Goal: Task Accomplishment & Management: Use online tool/utility

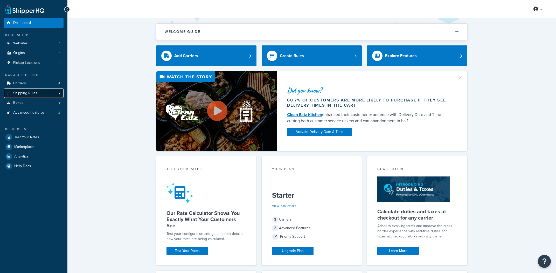
click at [27, 90] on link "Shipping Rules" at bounding box center [34, 93] width 60 height 10
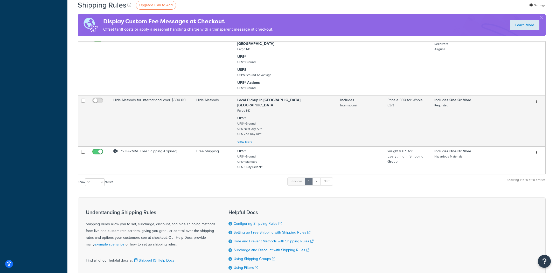
scroll to position [409, 0]
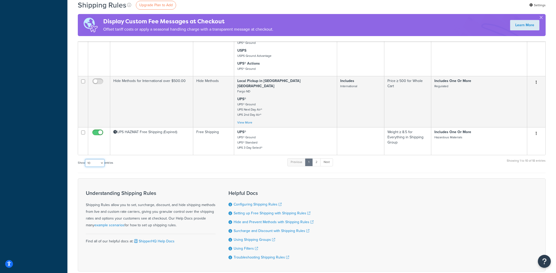
select select "1000"
click option "1000" at bounding box center [0, 0] width 0 height 0
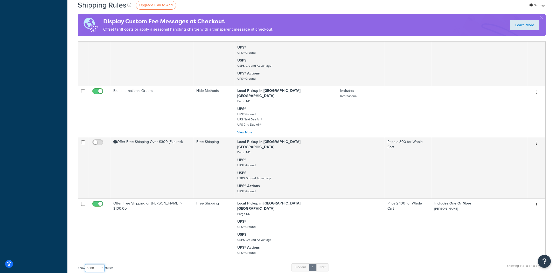
scroll to position [717, 0]
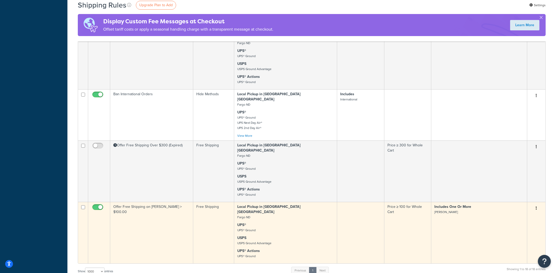
click at [538, 204] on button "button" at bounding box center [535, 208] width 7 height 8
click at [528, 213] on link "Edit" at bounding box center [518, 218] width 41 height 11
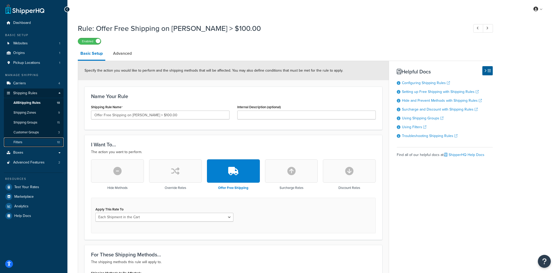
click at [32, 139] on link "Filters 10" at bounding box center [34, 142] width 60 height 10
click at [128, 59] on link "Advanced" at bounding box center [122, 53] width 24 height 12
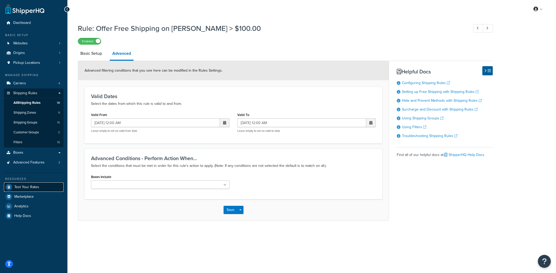
click at [43, 187] on link "Test Your Rates" at bounding box center [34, 186] width 60 height 9
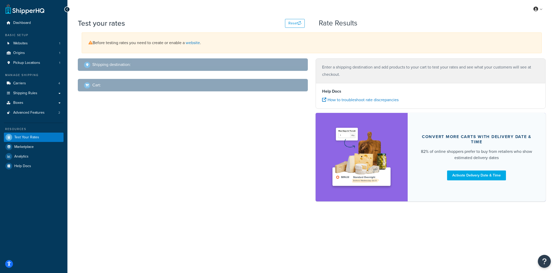
select select "TX"
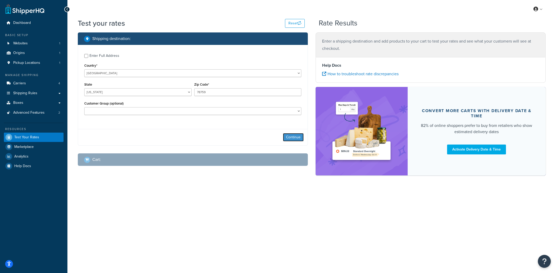
click at [290, 137] on button "Continue" at bounding box center [293, 137] width 21 height 8
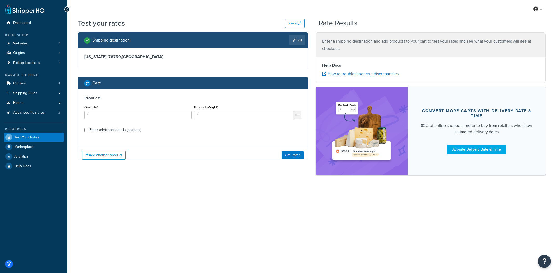
drag, startPoint x: 156, startPoint y: 135, endPoint x: 152, endPoint y: 135, distance: 4.2
click at [156, 135] on div "Product 1 Quantity* 1 Product Weight* 1 lbs Enter additional details (optional)" at bounding box center [192, 115] width 229 height 53
click at [140, 134] on div "Product 1 Quantity* 1 Product Weight* 1 lbs Enter additional details (optional)" at bounding box center [192, 115] width 229 height 53
click at [139, 133] on div "Enter additional details (optional)" at bounding box center [115, 129] width 52 height 7
click at [88, 132] on input "Enter additional details (optional)" at bounding box center [86, 130] width 4 height 4
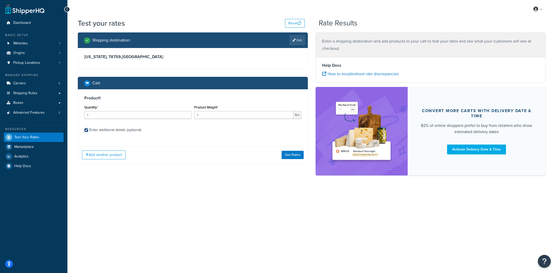
checkbox input "true"
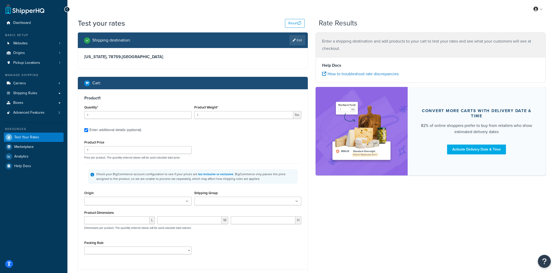
click at [114, 155] on div "Product Price 1 Price per product. The quantity entered above will be used calc…" at bounding box center [193, 149] width 220 height 20
click at [118, 152] on input "1" at bounding box center [137, 150] width 107 height 8
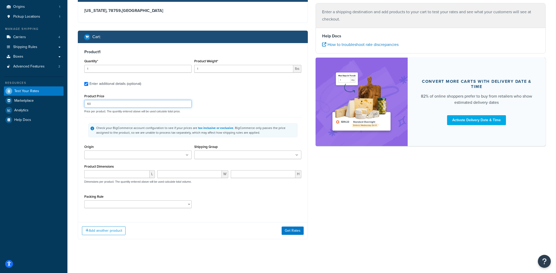
type input "60"
click at [216, 152] on input "Shipping Group" at bounding box center [219, 155] width 46 height 6
type input "ber"
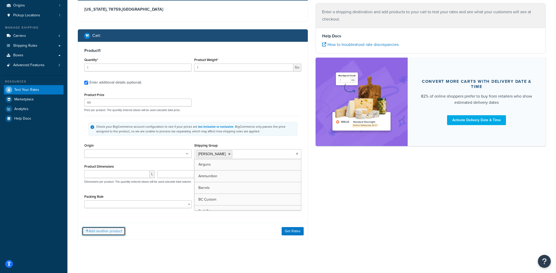
click at [117, 228] on button "Add another product" at bounding box center [104, 231] width 44 height 9
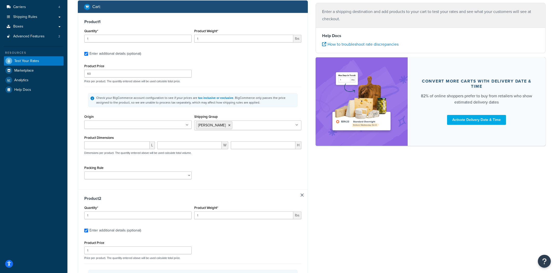
scroll to position [90, 0]
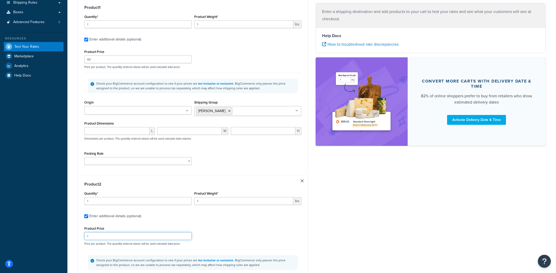
click at [109, 237] on input "1" at bounding box center [137, 236] width 107 height 8
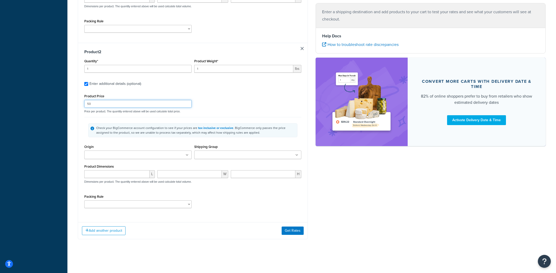
type input "50"
click at [292, 235] on div "Add another product Get Rates" at bounding box center [192, 230] width 229 height 17
click at [293, 234] on button "Get Rates" at bounding box center [292, 230] width 22 height 8
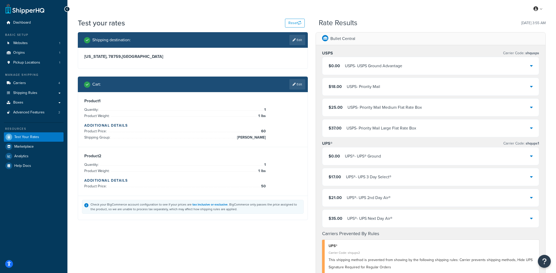
scroll to position [0, 0]
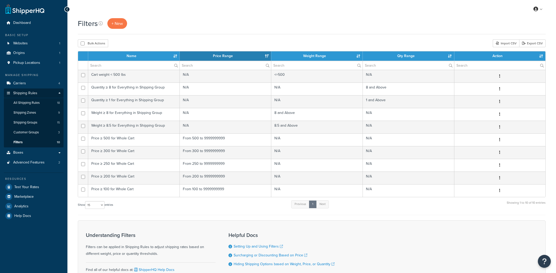
select select "15"
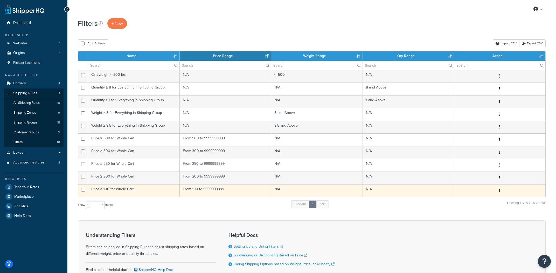
click at [116, 192] on td "Price ≥ 100 for Whole Cart" at bounding box center [133, 190] width 91 height 13
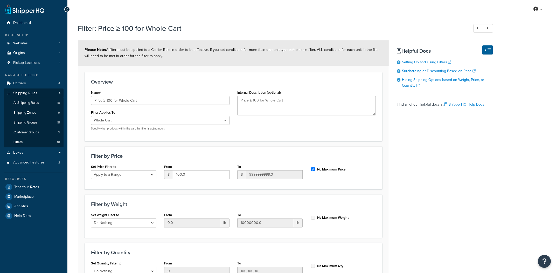
select select "range"
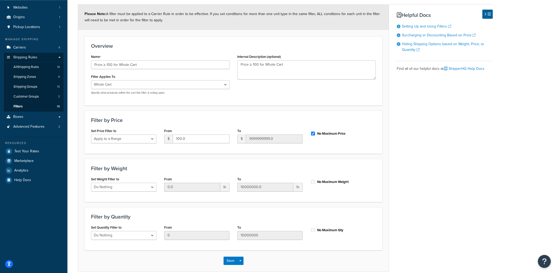
scroll to position [50, 0]
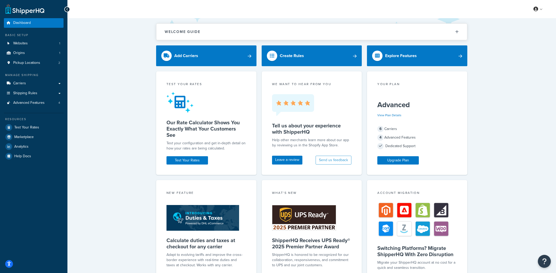
click at [39, 78] on div "Manage Shipping Carriers Carriers All Carriers 8 Method Merging Rules 1 Shippin…" at bounding box center [34, 90] width 60 height 35
click at [36, 82] on link "Carriers" at bounding box center [34, 84] width 60 height 10
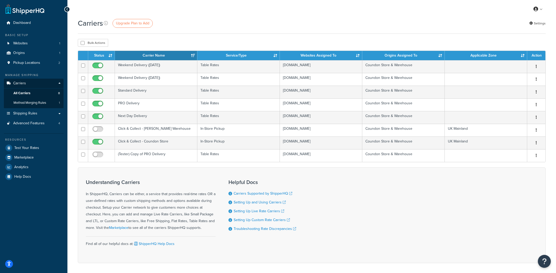
scroll to position [1, 0]
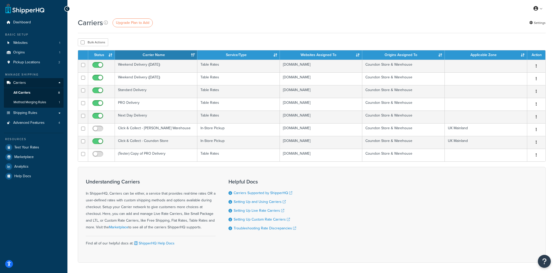
click at [35, 142] on div "Resources Test Your Rates Marketplace Analytics Help Docs" at bounding box center [34, 157] width 60 height 48
click at [51, 45] on link "Websites 1" at bounding box center [34, 43] width 60 height 10
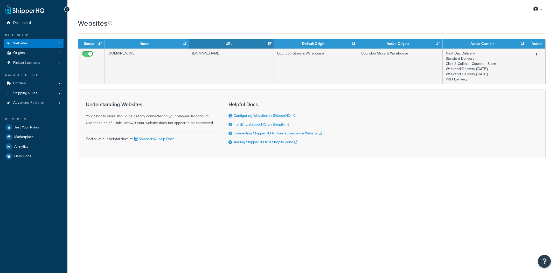
click at [214, 66] on td "[DOMAIN_NAME]" at bounding box center [231, 66] width 84 height 36
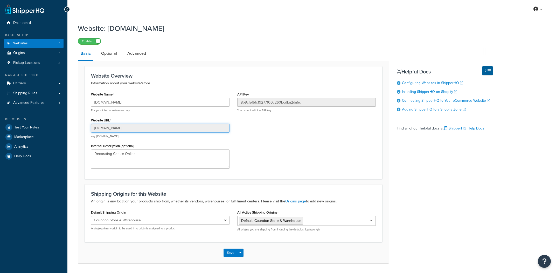
click at [147, 124] on input "224bd9.myshopify.com" at bounding box center [160, 128] width 138 height 9
click at [32, 125] on span "Test Your Rates" at bounding box center [26, 127] width 25 height 4
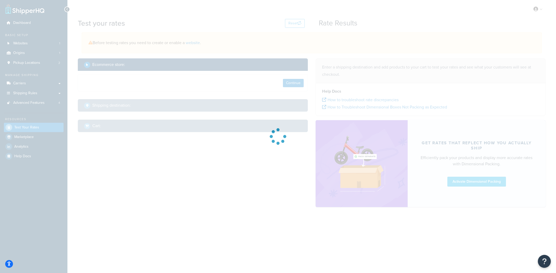
select select "TX"
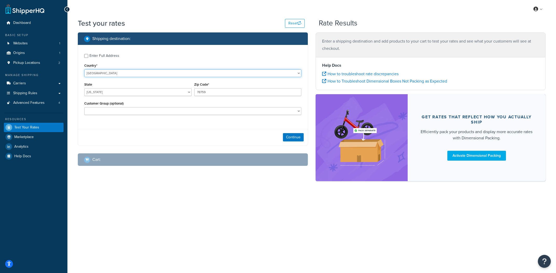
select select "GB"
click option "United Kingdom" at bounding box center [0, 0] width 0 height 0
type input "TX"
click at [219, 94] on input "78759" at bounding box center [247, 92] width 107 height 8
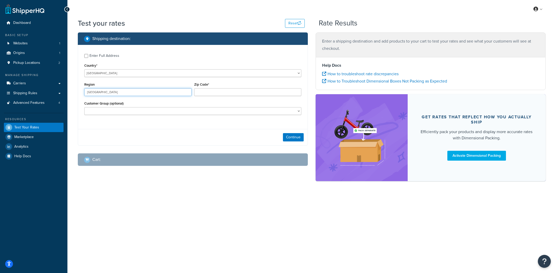
click at [150, 92] on input "TX" at bounding box center [137, 92] width 107 height 8
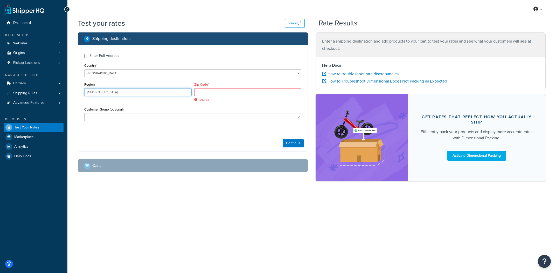
click at [150, 92] on input "TX" at bounding box center [137, 92] width 107 height 8
click at [114, 55] on div "Enter Full Address" at bounding box center [104, 55] width 30 height 7
click at [88, 55] on input "Enter Full Address" at bounding box center [86, 56] width 4 height 4
checkbox input "true"
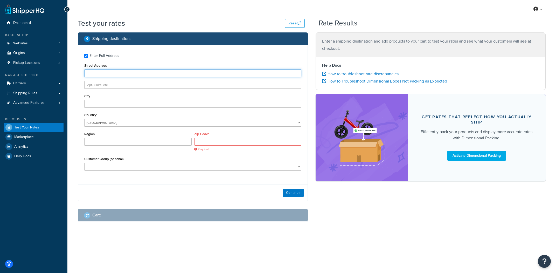
click at [126, 76] on input "Street Address" at bounding box center [192, 73] width 217 height 8
type input "14 Shipper Lane"
type input "London"
type input "N2 9AJ"
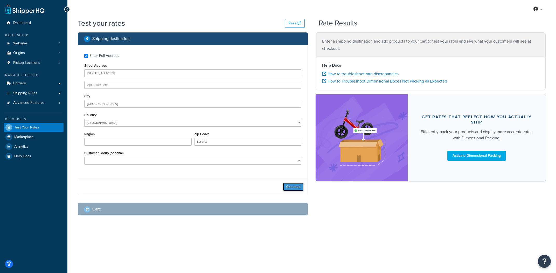
click at [289, 186] on button "Continue" at bounding box center [293, 186] width 21 height 8
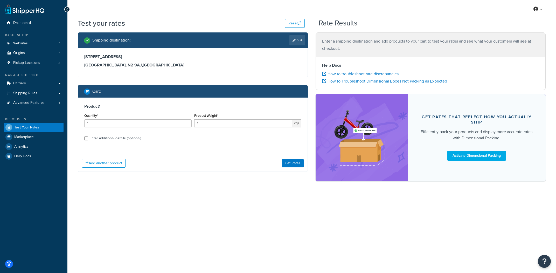
click at [124, 141] on div "Enter additional details (optional)" at bounding box center [115, 138] width 52 height 7
click at [88, 140] on input "Enter additional details (optional)" at bounding box center [86, 138] width 4 height 4
checkbox input "true"
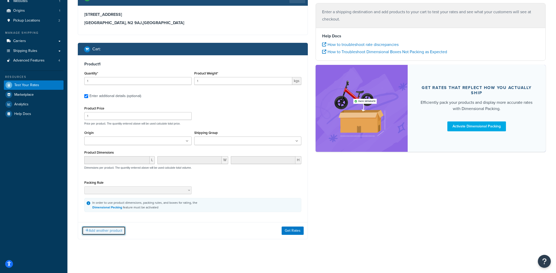
click at [121, 231] on button "Add another product" at bounding box center [104, 230] width 44 height 9
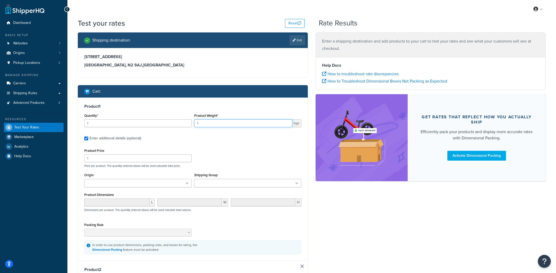
click at [237, 126] on input "1" at bounding box center [243, 123] width 98 height 8
type input "5"
click at [141, 163] on div "Product Price 1 Price per product. The quantity entered above will be used calc…" at bounding box center [193, 157] width 220 height 20
click at [145, 159] on input "1" at bounding box center [137, 158] width 107 height 8
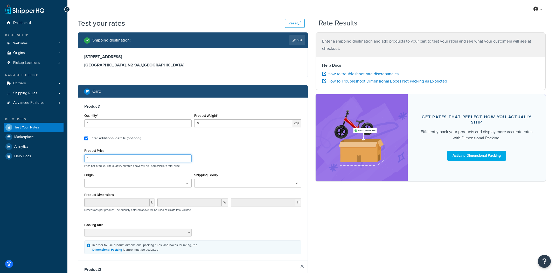
click at [145, 159] on input "1" at bounding box center [137, 158] width 107 height 8
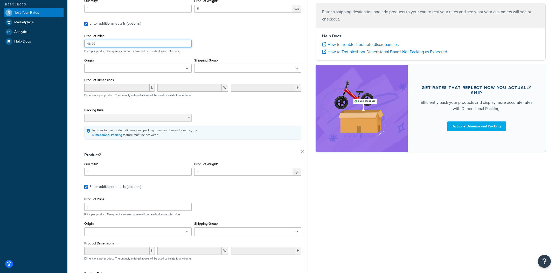
scroll to position [123, 0]
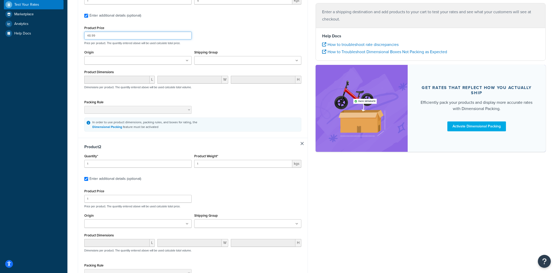
type input "48.99"
click at [144, 166] on input "1" at bounding box center [137, 164] width 107 height 8
click at [263, 164] on input "1" at bounding box center [243, 164] width 98 height 8
type input "0.5"
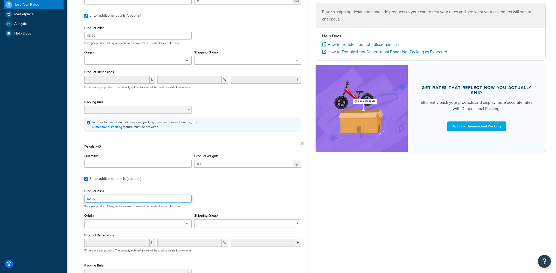
type input "62.99"
click at [259, 222] on ul at bounding box center [247, 223] width 107 height 9
type input "hol"
click at [258, 206] on p "Price per product. The quantity entered above will be used calculate total pric…" at bounding box center [193, 206] width 220 height 4
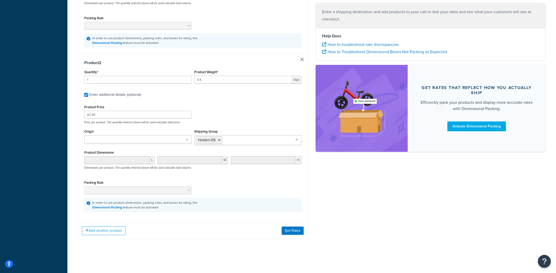
click at [295, 241] on div "Shipping destination : Edit 14 Shipper Lane London, N2 9AJ , United Kingdom Car…" at bounding box center [193, 36] width 238 height 421
click at [303, 231] on button "Get Rates" at bounding box center [292, 231] width 22 height 8
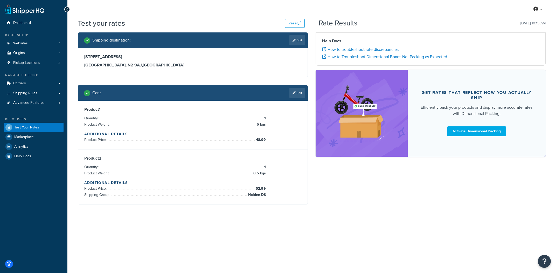
scroll to position [0, 0]
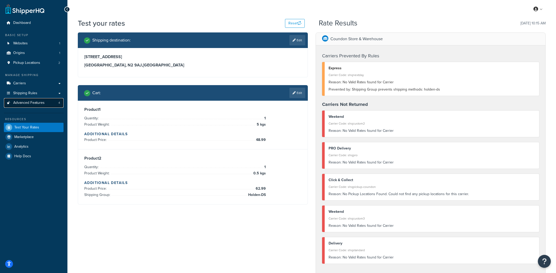
click at [32, 102] on span "Advanced Features" at bounding box center [28, 103] width 31 height 4
click at [496, 47] on div "Carriers Prevented By Rules Express Carrier Code: shqnextday Reason: No Valid R…" at bounding box center [430, 159] width 229 height 228
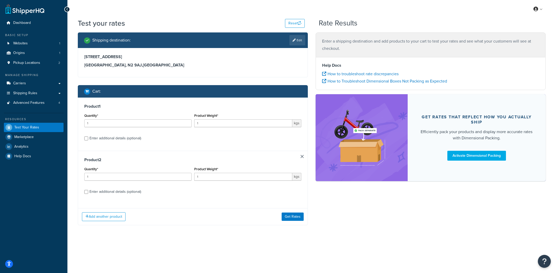
click at [124, 141] on div "Enter additional details (optional)" at bounding box center [115, 138] width 52 height 7
click at [88, 140] on input "Enter additional details (optional)" at bounding box center [86, 138] width 4 height 4
checkbox input "true"
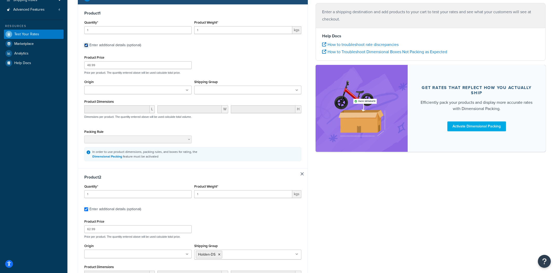
scroll to position [101, 0]
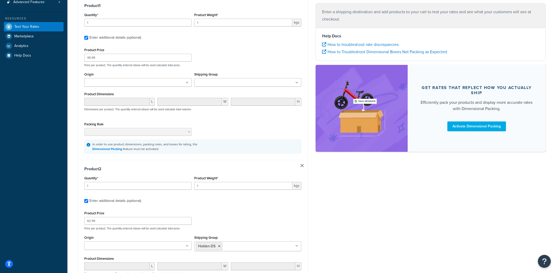
click at [300, 165] on div "Product 2 Quantity* 1 Product Weight* 1 kgs Enter additional details (optional)…" at bounding box center [192, 242] width 229 height 164
click at [303, 165] on link at bounding box center [301, 165] width 3 height 3
checkbox input "false"
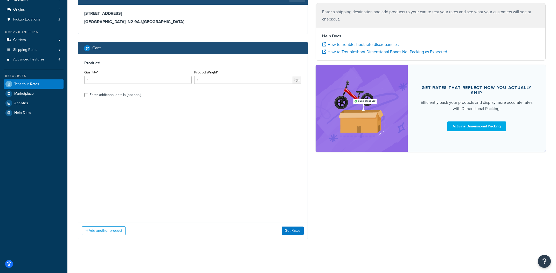
scroll to position [0, 0]
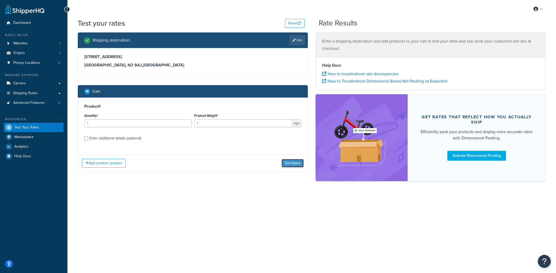
click at [297, 162] on button "Get Rates" at bounding box center [292, 163] width 22 height 8
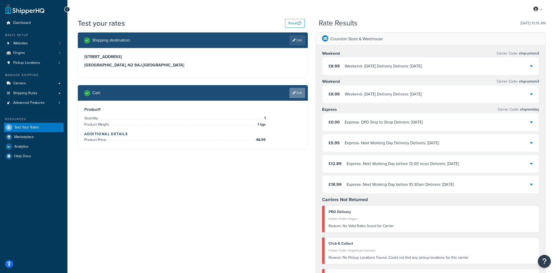
click at [293, 96] on link "Edit" at bounding box center [297, 93] width 16 height 10
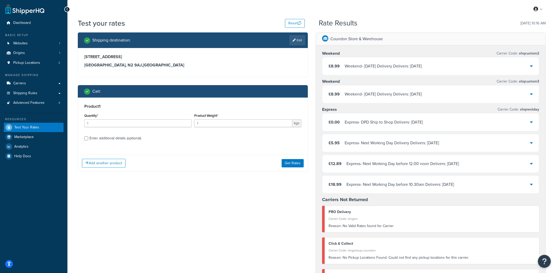
click at [124, 141] on div "Enter additional details (optional)" at bounding box center [115, 138] width 52 height 7
click at [88, 140] on input "Enter additional details (optional)" at bounding box center [86, 138] width 4 height 4
checkbox input "true"
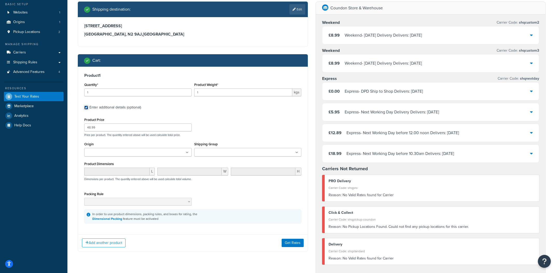
scroll to position [33, 0]
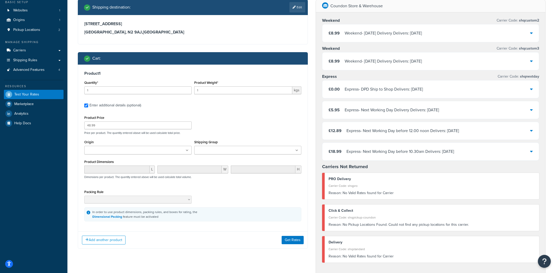
click at [239, 86] on div "Product Weight* 1 kgs" at bounding box center [247, 86] width 107 height 15
click at [236, 89] on input "1" at bounding box center [243, 90] width 98 height 8
type input "5"
click at [291, 238] on button "Get Rates" at bounding box center [292, 240] width 22 height 8
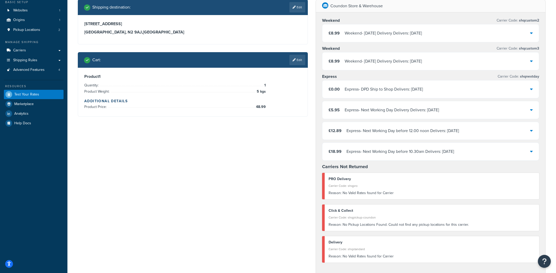
scroll to position [0, 0]
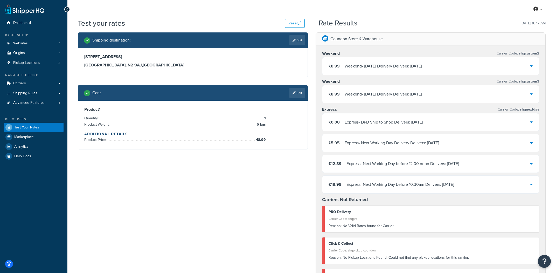
click at [437, 25] on div "Rate Results 02/10/2025, 10:17 AM" at bounding box center [432, 23] width 227 height 8
click at [411, 18] on div "Test your rates Reset Rate Results 02/10/2025, 10:17 AM" at bounding box center [312, 25] width 468 height 14
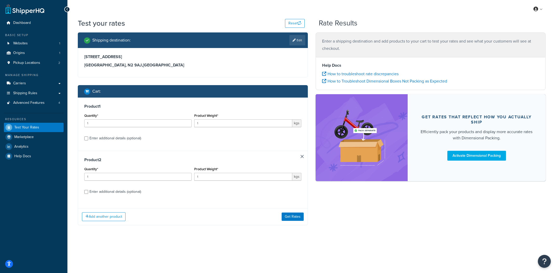
click at [301, 156] on link at bounding box center [301, 156] width 3 height 3
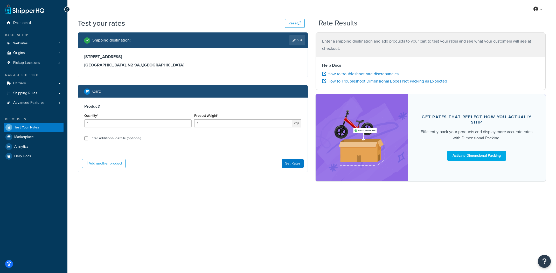
click at [130, 142] on div "Enter additional details (optional)" at bounding box center [115, 138] width 52 height 7
click at [88, 140] on input "Enter additional details (optional)" at bounding box center [86, 138] width 4 height 4
checkbox input "true"
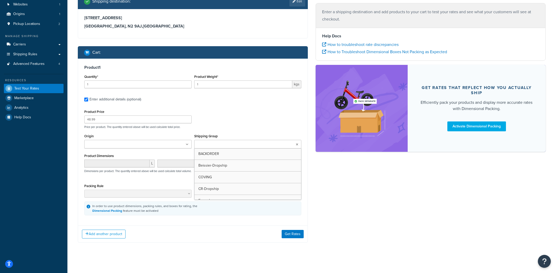
click at [232, 146] on input "Shipping Group" at bounding box center [219, 145] width 46 height 6
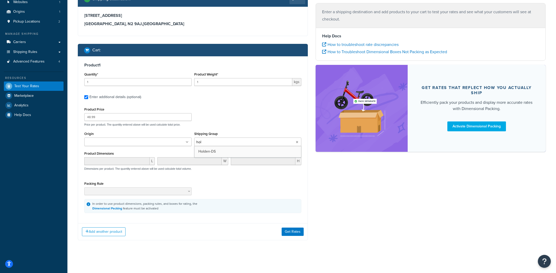
type input "hold"
click at [296, 237] on button "Get Rates" at bounding box center [292, 233] width 22 height 8
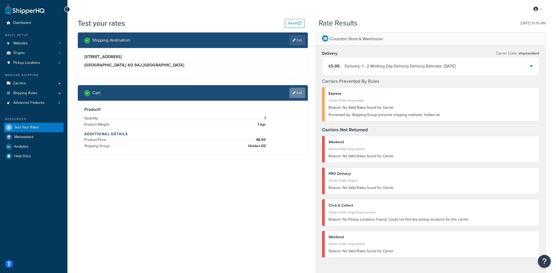
click at [298, 95] on link "Edit" at bounding box center [297, 93] width 16 height 10
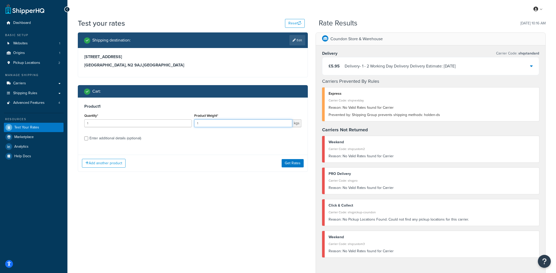
click at [236, 125] on input "1" at bounding box center [243, 123] width 98 height 8
type input "0.5"
click at [127, 127] on div "Quantity* 1" at bounding box center [138, 121] width 110 height 19
click at [133, 123] on input "1" at bounding box center [137, 123] width 107 height 8
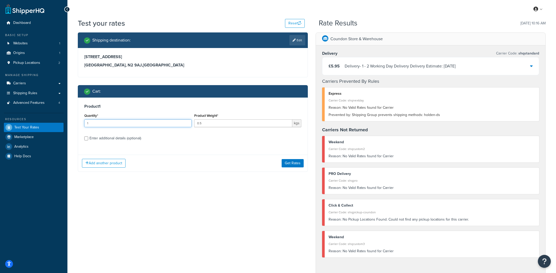
click at [133, 123] on input "1" at bounding box center [137, 123] width 107 height 8
type input "2"
click at [126, 137] on div "Enter additional details (optional)" at bounding box center [115, 138] width 52 height 7
click at [88, 137] on input "Enter additional details (optional)" at bounding box center [86, 138] width 4 height 4
checkbox input "true"
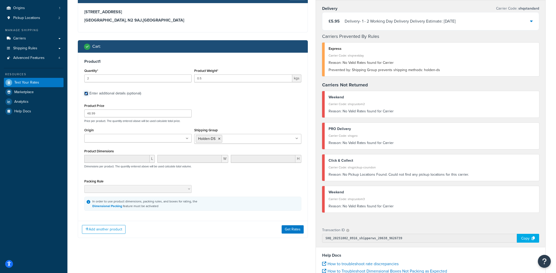
scroll to position [56, 0]
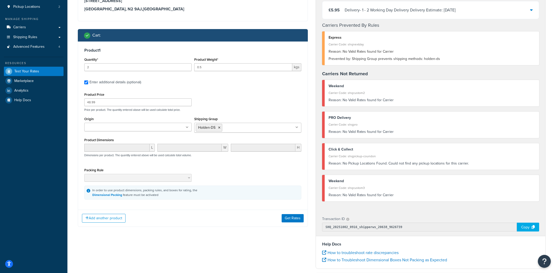
click at [94, 106] on div "Product Price 48.99 Price per product. The quantity entered above will be used …" at bounding box center [193, 101] width 220 height 20
click at [97, 104] on input "48.99" at bounding box center [137, 102] width 107 height 8
type input "62.99"
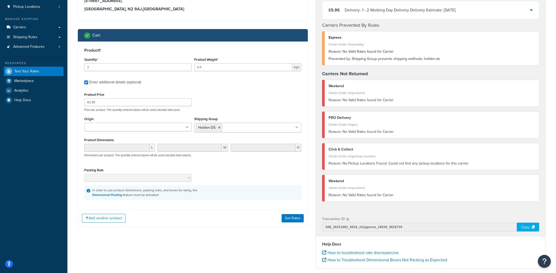
click at [295, 223] on div "Add another product Get Rates" at bounding box center [192, 217] width 229 height 17
click at [299, 220] on button "Get Rates" at bounding box center [292, 218] width 22 height 8
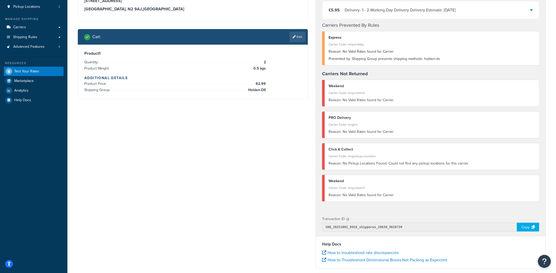
scroll to position [0, 0]
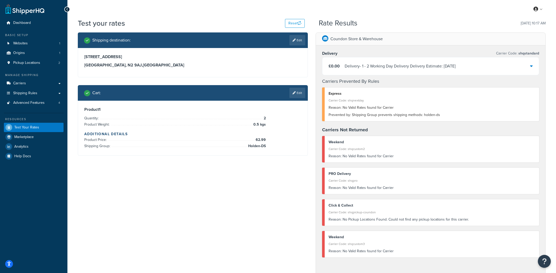
click at [369, 63] on div "Delivery - 1 - 2 Working Day Delivery Delivery Estimate: 6/10/2025" at bounding box center [399, 65] width 111 height 7
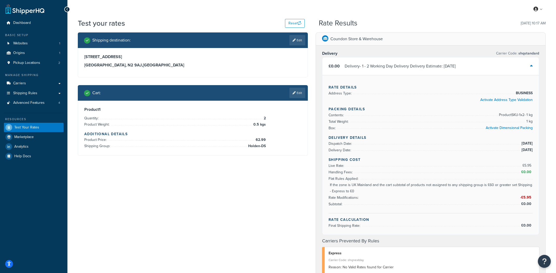
click at [369, 63] on div "Delivery - 1 - 2 Working Day Delivery Delivery Estimate: 6/10/2025" at bounding box center [399, 65] width 111 height 7
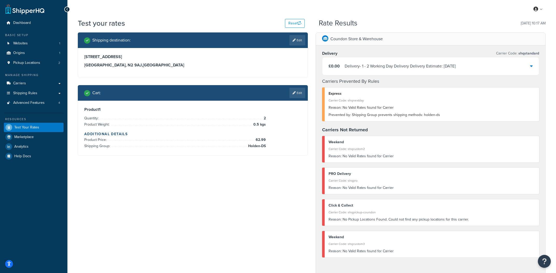
click at [424, 61] on div "£0.00 Delivery - 1 - 2 Working Day Delivery Delivery Estimate: 6/10/2025" at bounding box center [430, 66] width 216 height 18
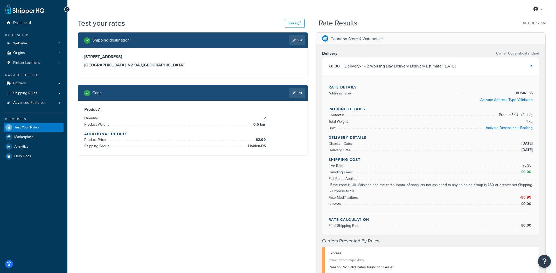
click at [419, 63] on div "Delivery - 1 - 2 Working Day Delivery Delivery Estimate: 6/10/2025" at bounding box center [399, 65] width 111 height 7
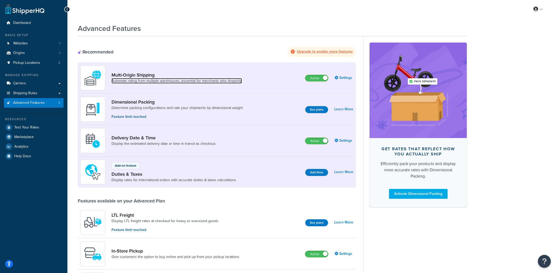
click at [131, 79] on link "Automate rating from multiple warehouses, essential for merchants who dropship" at bounding box center [176, 80] width 130 height 5
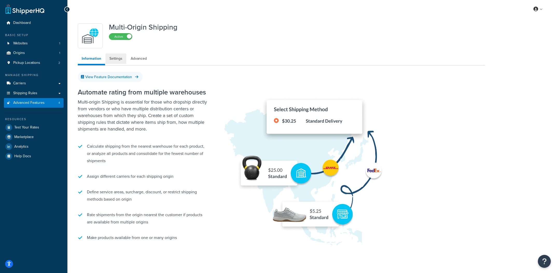
click at [121, 61] on link "Settings" at bounding box center [115, 58] width 21 height 10
select select "false"
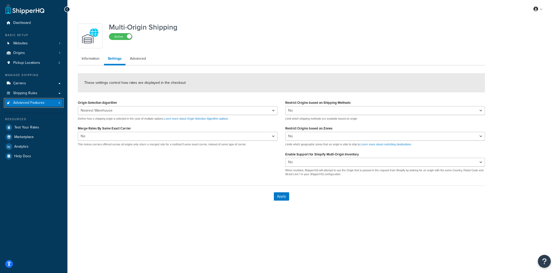
click at [42, 103] on span "Advanced Features" at bounding box center [28, 103] width 31 height 4
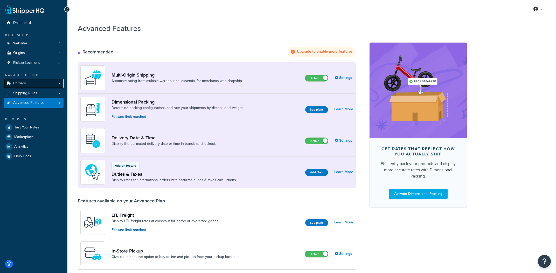
click at [30, 82] on link "Carriers" at bounding box center [34, 84] width 60 height 10
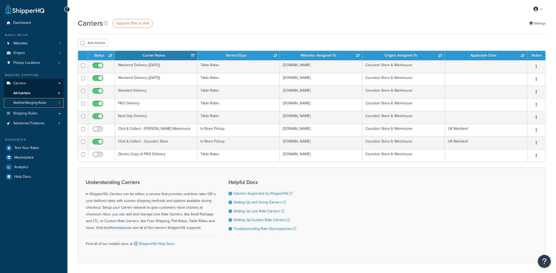
click at [42, 103] on span "Method Merging Rules" at bounding box center [29, 103] width 33 height 4
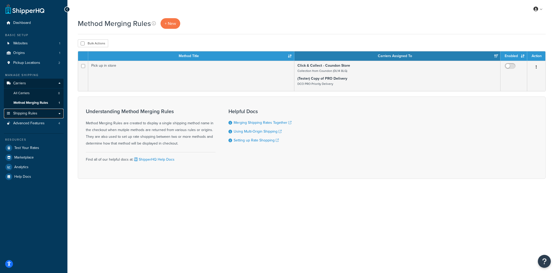
click at [49, 114] on link "Shipping Rules" at bounding box center [34, 114] width 60 height 10
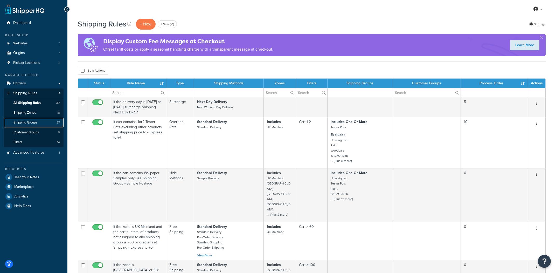
click at [49, 119] on link "Shipping Groups 27" at bounding box center [34, 123] width 60 height 10
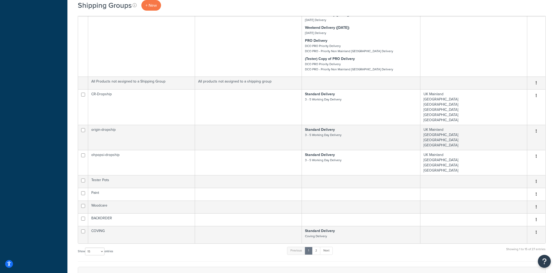
scroll to position [316, 0]
select select "50"
click option "50" at bounding box center [0, 0] width 0 height 0
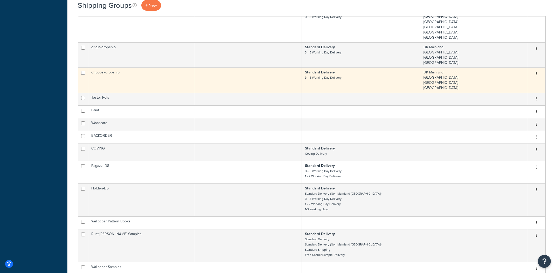
scroll to position [488, 0]
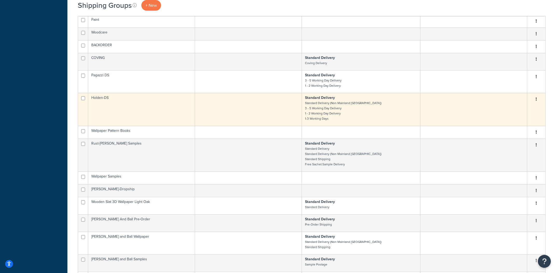
click at [114, 109] on td "Holden-DS" at bounding box center [141, 109] width 107 height 33
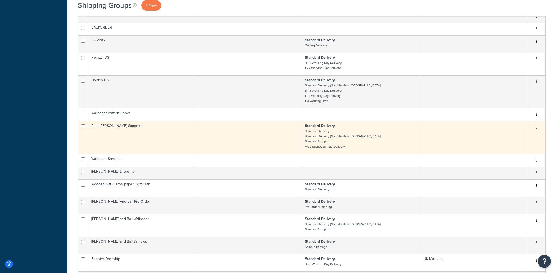
scroll to position [513, 0]
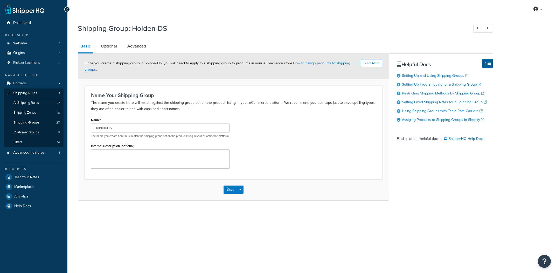
click at [137, 39] on div "Shipping Group: Holden-DS Basic Optional Advanced Learn More Once you create a …" at bounding box center [285, 111] width 415 height 180
click at [135, 47] on link "Advanced" at bounding box center [137, 46] width 24 height 12
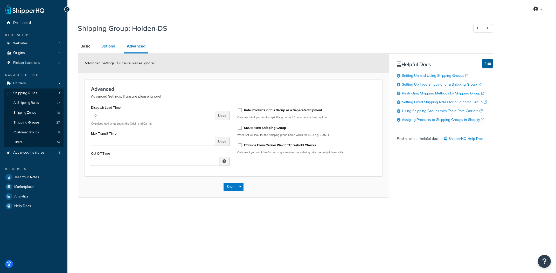
click at [110, 47] on link "Optional" at bounding box center [108, 46] width 21 height 12
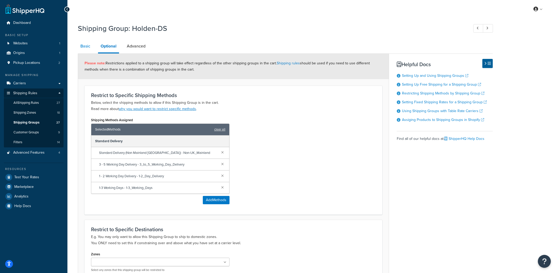
click at [86, 49] on link "Basic" at bounding box center [85, 46] width 15 height 12
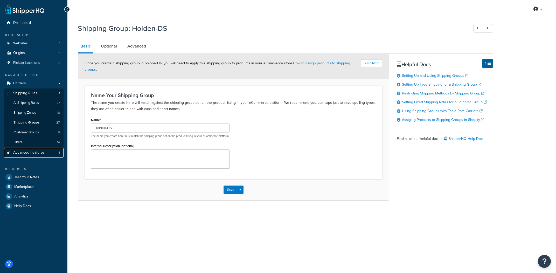
click at [44, 154] on link "Advanced Features 4" at bounding box center [34, 153] width 60 height 10
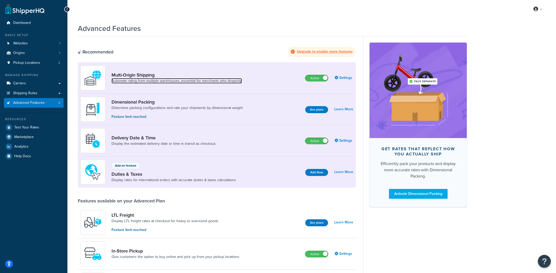
click at [142, 80] on link "Automate rating from multiple warehouses, essential for merchants who dropship" at bounding box center [176, 80] width 130 height 5
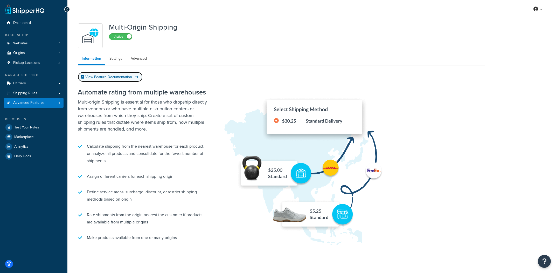
click at [104, 80] on link "View Feature Documentation" at bounding box center [110, 77] width 65 height 10
click at [119, 56] on link "Settings" at bounding box center [115, 58] width 21 height 10
select select "false"
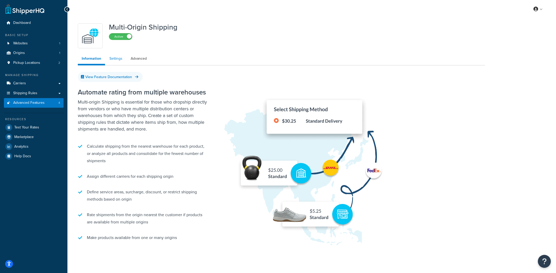
select select "false"
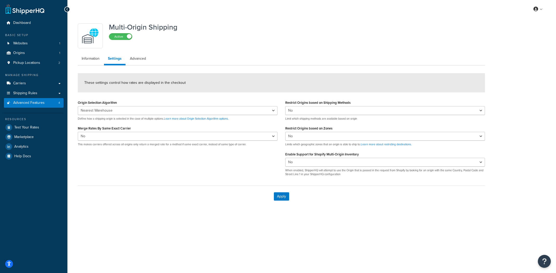
click at [133, 148] on div "Origin Selection Algorithm Nearest Warehouse Fewest Warehouses Define how a shi…" at bounding box center [177, 125] width 207 height 52
click at [141, 57] on link "Advanced" at bounding box center [138, 58] width 24 height 10
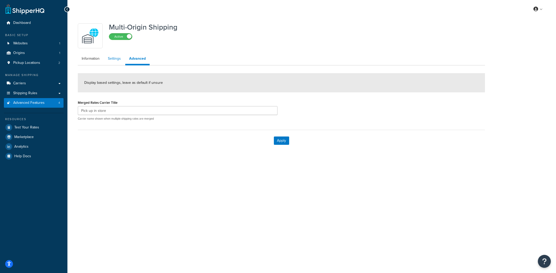
click at [114, 62] on link "Settings" at bounding box center [114, 58] width 21 height 10
select select "false"
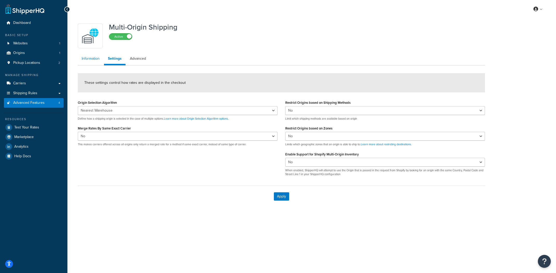
click at [86, 59] on link "Information" at bounding box center [91, 58] width 26 height 10
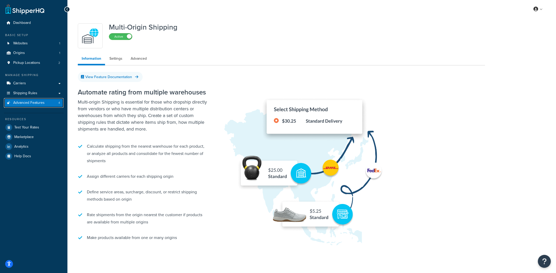
click at [44, 102] on link "Advanced Features 4" at bounding box center [34, 103] width 60 height 10
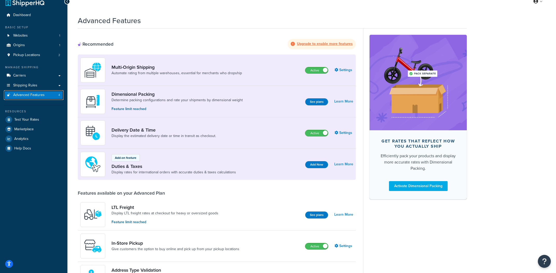
scroll to position [6, 0]
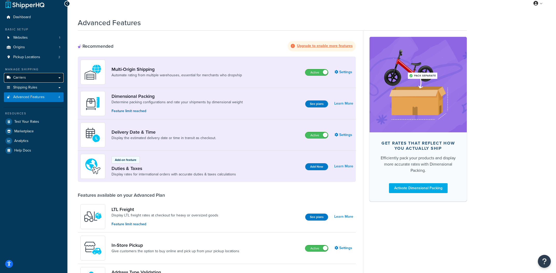
click at [49, 78] on link "Carriers" at bounding box center [34, 78] width 60 height 10
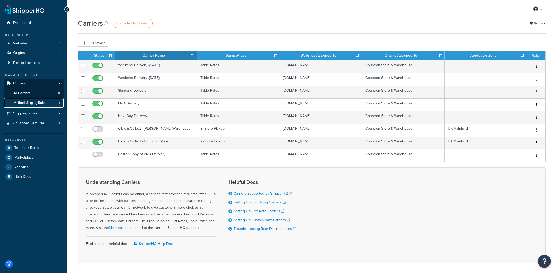
click at [44, 103] on span "Method Merging Rules" at bounding box center [29, 103] width 33 height 4
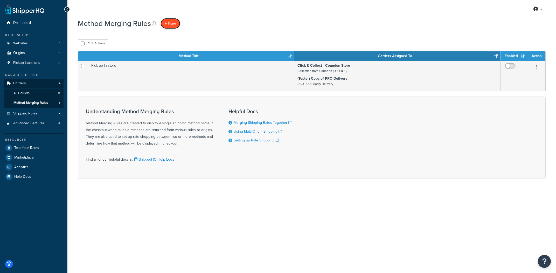
click at [169, 23] on span "+ New" at bounding box center [170, 23] width 11 height 6
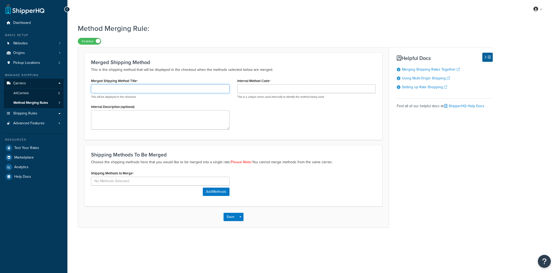
click at [152, 89] on input "Merged Shipping Method Title" at bounding box center [160, 88] width 138 height 9
type input "TEST"
drag, startPoint x: 293, startPoint y: 117, endPoint x: 266, endPoint y: 84, distance: 42.2
click at [292, 116] on div "Merged Shipping Method Title TEST This will be displayed in the checkout Intern…" at bounding box center [233, 105] width 292 height 56
click at [266, 84] on div "Internal Method Code This is a unique name used internally to identify the meth…" at bounding box center [306, 88] width 138 height 22
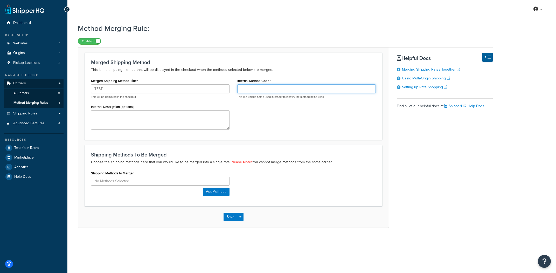
click at [292, 91] on input "Internal Method Code" at bounding box center [306, 88] width 138 height 9
type input "TEST"
click at [228, 164] on p "Choose the shipping methods here that you would like to be merged into a single…" at bounding box center [233, 162] width 285 height 6
click at [217, 192] on button "Add Methods" at bounding box center [216, 191] width 27 height 8
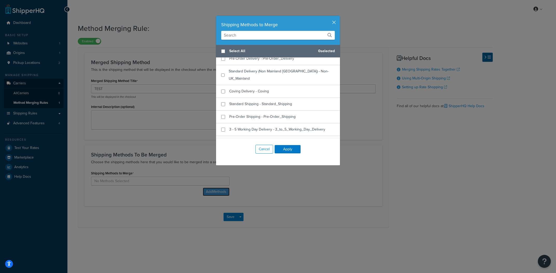
scroll to position [408, 0]
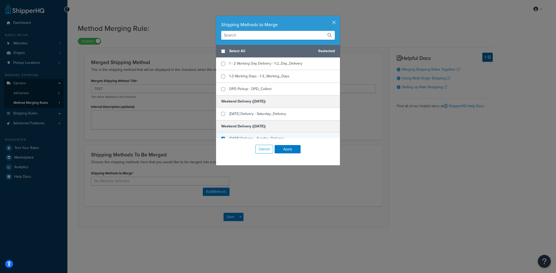
checkbox input "true"
click at [267, 136] on span "Sunday Delivery - Sunday_Delivery" at bounding box center [256, 138] width 55 height 5
checkbox input "true"
click at [272, 111] on span "Saturday Delivery - Saturday_Delivery" at bounding box center [257, 113] width 57 height 5
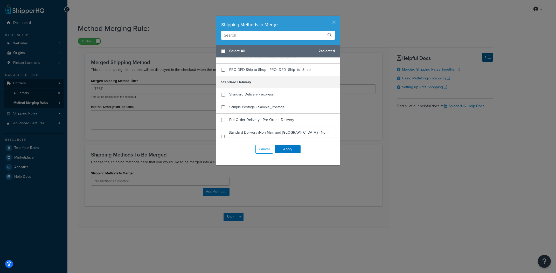
scroll to position [254, 0]
checkbox input "true"
click at [283, 96] on div "Standard Delivery - express" at bounding box center [278, 95] width 124 height 13
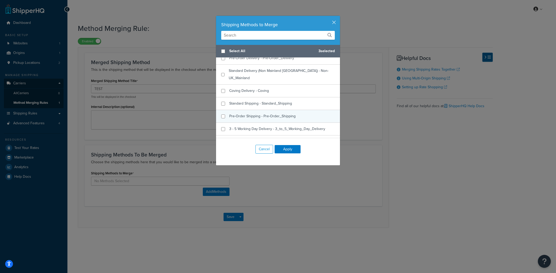
scroll to position [318, 0]
checkbox input "true"
click at [279, 100] on span "Standard Shipping - Standard_Shipping" at bounding box center [260, 102] width 63 height 5
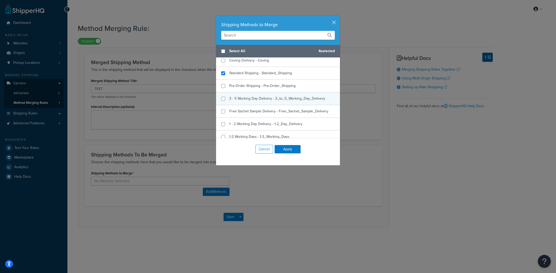
scroll to position [351, 0]
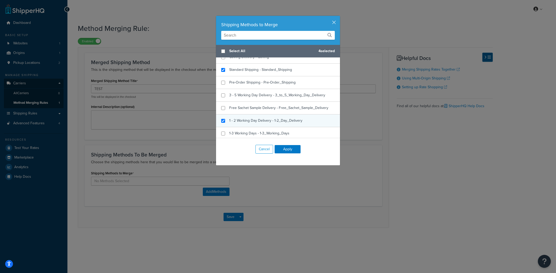
checkbox input "true"
click at [280, 118] on span "1 - 2 Working Day Delivery - 1-2_Day_Delivery" at bounding box center [265, 120] width 73 height 5
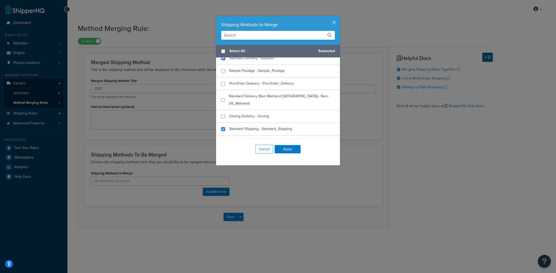
scroll to position [271, 0]
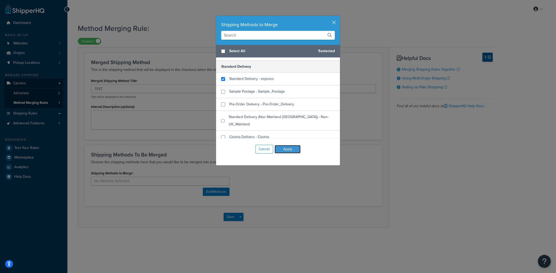
click at [288, 148] on button "Apply" at bounding box center [287, 149] width 26 height 8
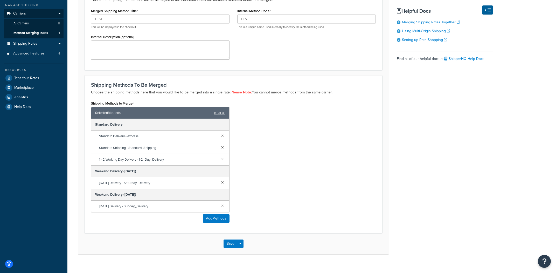
scroll to position [78, 0]
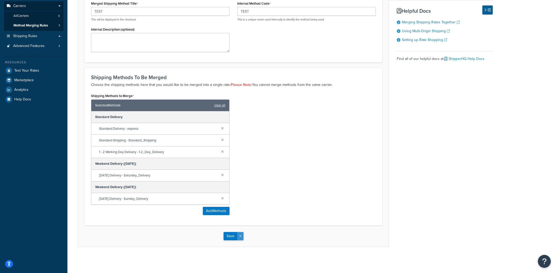
click at [240, 236] on span "button" at bounding box center [240, 235] width 2 height 1
click at [244, 245] on button "Save and Edit" at bounding box center [248, 245] width 50 height 11
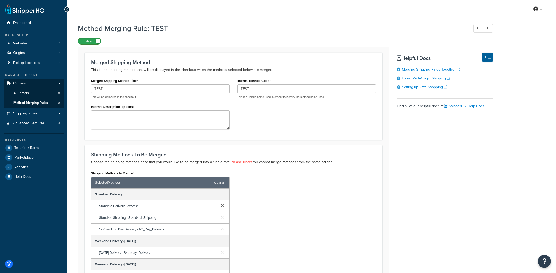
click at [92, 41] on label "Enabled" at bounding box center [89, 41] width 23 height 6
click at [93, 42] on label "Disabled" at bounding box center [89, 41] width 23 height 6
click at [92, 45] on div "Enabled" at bounding box center [89, 41] width 23 height 7
click at [51, 106] on link "Method Merging Rules 2" at bounding box center [34, 103] width 60 height 10
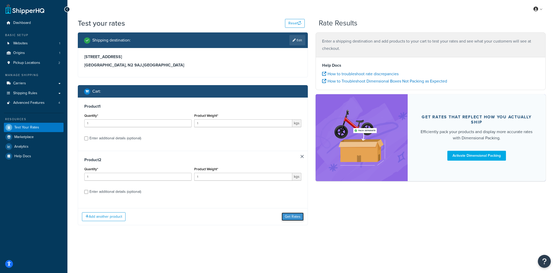
click at [292, 216] on button "Get Rates" at bounding box center [292, 216] width 22 height 8
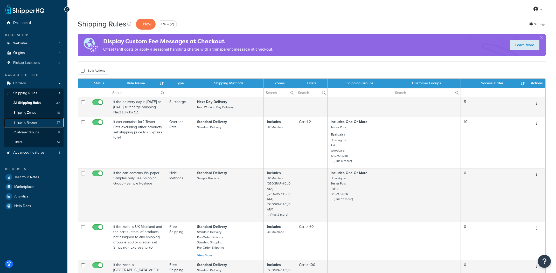
click at [45, 122] on link "Shipping Groups 27" at bounding box center [34, 123] width 60 height 10
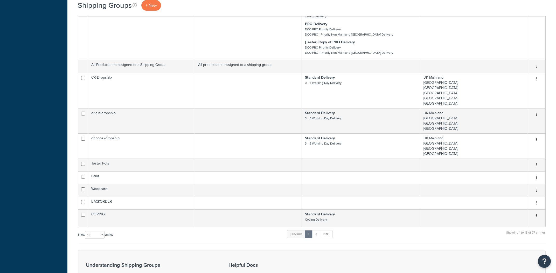
scroll to position [443, 0]
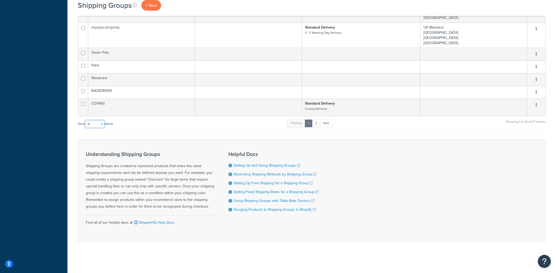
select select "100"
click option "100" at bounding box center [0, 0] width 0 height 0
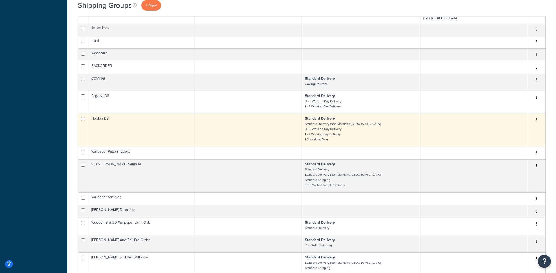
scroll to position [464, 0]
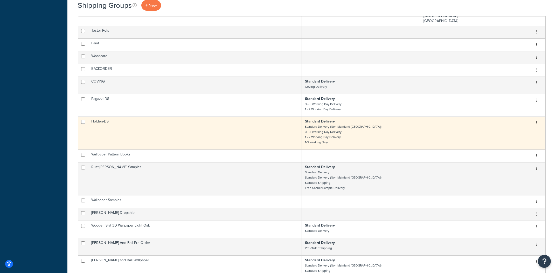
click at [125, 138] on td "Holden-DS" at bounding box center [141, 132] width 107 height 33
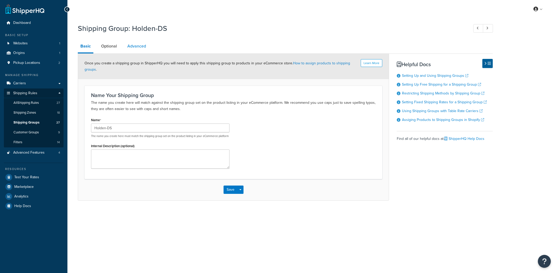
click at [142, 46] on link "Advanced" at bounding box center [137, 46] width 24 height 12
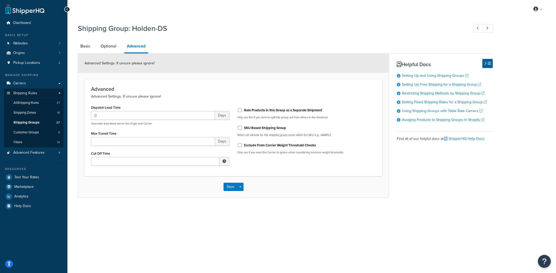
click at [303, 109] on label "Rate Products in this Group as a Separate Shipment" at bounding box center [283, 110] width 78 height 5
click at [242, 109] on input "Rate Products in this Group as a Separate Shipment" at bounding box center [239, 110] width 5 height 4
checkbox input "true"
click at [238, 188] on button "Save Dropdown" at bounding box center [240, 186] width 6 height 8
click at [244, 194] on button "Save and Edit" at bounding box center [248, 196] width 50 height 11
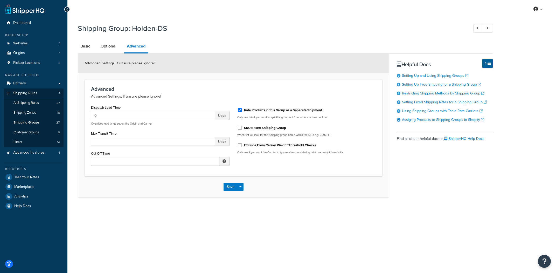
click at [265, 110] on label "Rate Products in this Group as a Separate Shipment" at bounding box center [283, 110] width 78 height 5
click at [242, 110] on input "Rate Products in this Group as a Separate Shipment" at bounding box center [239, 110] width 5 height 4
checkbox input "false"
click at [243, 188] on button "Save Dropdown" at bounding box center [240, 186] width 6 height 8
click at [242, 192] on button "Save and Edit" at bounding box center [248, 196] width 50 height 11
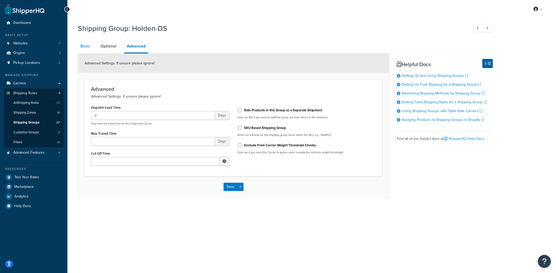
click at [87, 51] on link "Basic" at bounding box center [85, 46] width 15 height 12
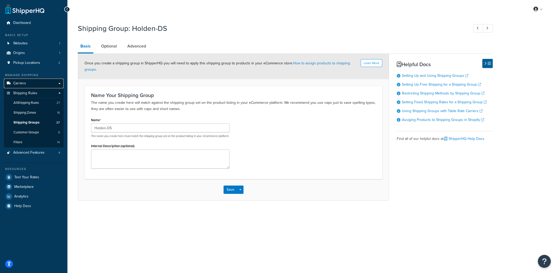
click at [32, 81] on link "Carriers" at bounding box center [34, 84] width 60 height 10
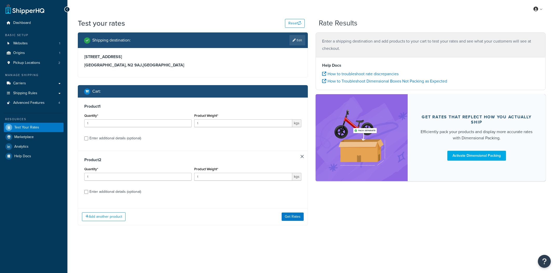
click at [288, 208] on div "Add another product Get Rates" at bounding box center [192, 216] width 229 height 17
click at [288, 193] on div "Product 1 Quantity* 1 Product Weight* 1 kgs Enter additional details (optional)…" at bounding box center [193, 161] width 230 height 128
click at [289, 206] on div "Product 1 Quantity* 1 Product Weight* 1 kgs Enter additional details (optional)…" at bounding box center [193, 161] width 230 height 128
click at [288, 218] on button "Get Rates" at bounding box center [292, 216] width 22 height 8
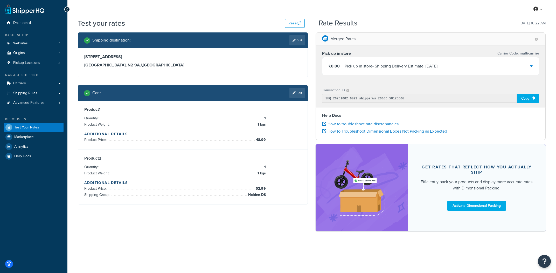
click at [378, 43] on div "Merged Rates" at bounding box center [430, 39] width 229 height 13
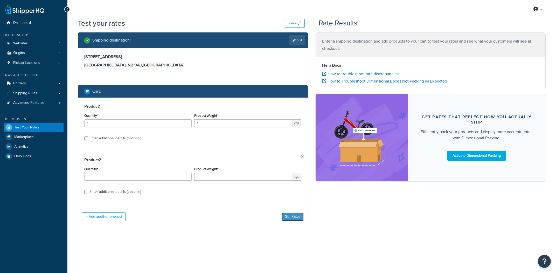
click at [294, 208] on div "Add another product Get Rates" at bounding box center [192, 216] width 229 height 17
click at [292, 217] on button "Get Rates" at bounding box center [292, 216] width 22 height 8
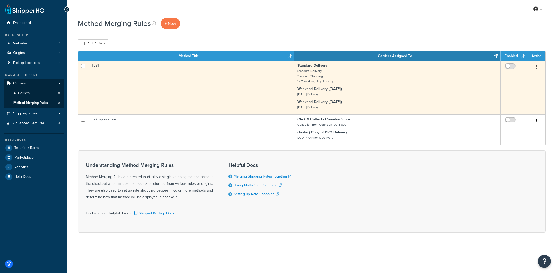
click at [537, 68] on button "button" at bounding box center [535, 67] width 7 height 8
click at [509, 104] on link "Delete" at bounding box center [515, 99] width 41 height 11
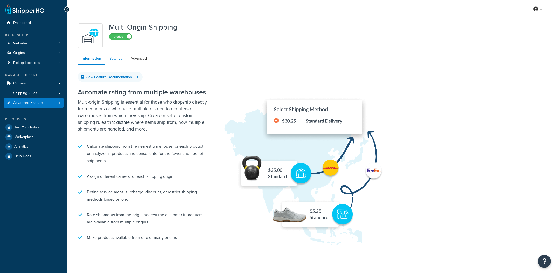
click at [123, 61] on link "Settings" at bounding box center [115, 58] width 21 height 10
select select "false"
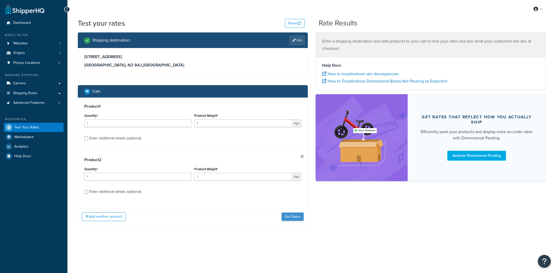
click at [291, 208] on div "Add another product Get Rates" at bounding box center [192, 216] width 229 height 17
click at [291, 216] on button "Get Rates" at bounding box center [292, 216] width 22 height 8
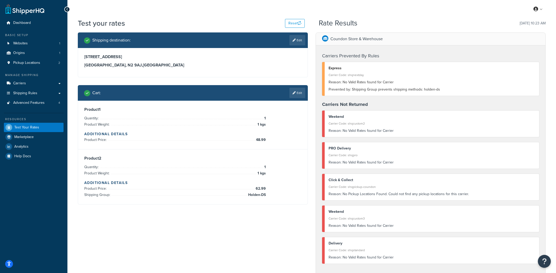
click at [345, 86] on div "Prevented by: Shipping Group prevents shipping methods: holden-ds" at bounding box center [431, 89] width 207 height 7
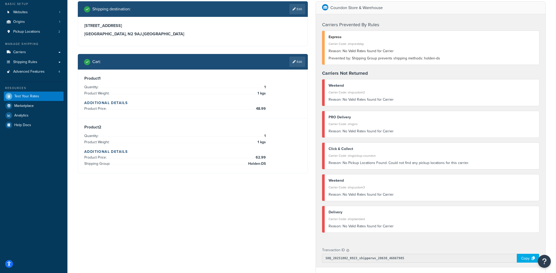
scroll to position [4, 0]
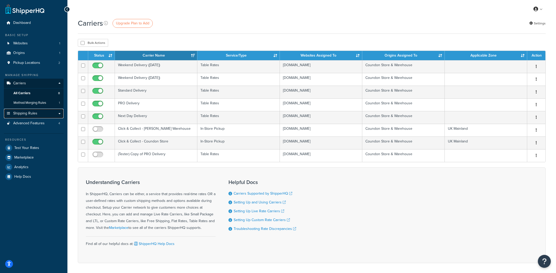
click at [49, 112] on link "Shipping Rules" at bounding box center [34, 114] width 60 height 10
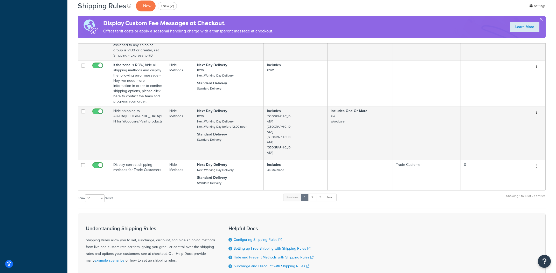
scroll to position [304, 0]
select select "1000"
click option "1000" at bounding box center [0, 0] width 0 height 0
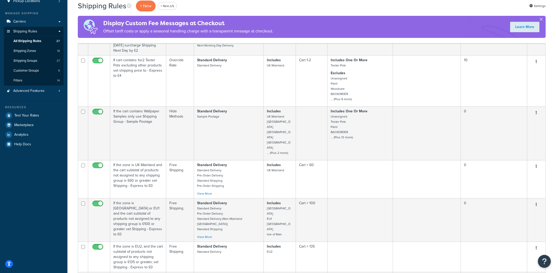
scroll to position [0, 0]
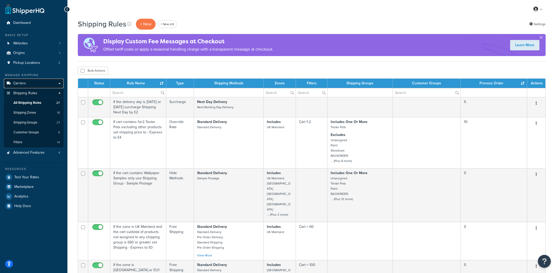
click at [40, 86] on link "Carriers" at bounding box center [34, 84] width 60 height 10
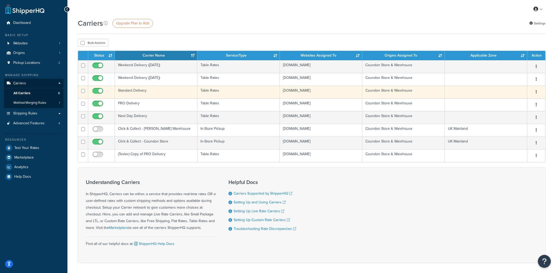
click at [153, 91] on td "Standard Delivery" at bounding box center [156, 92] width 82 height 13
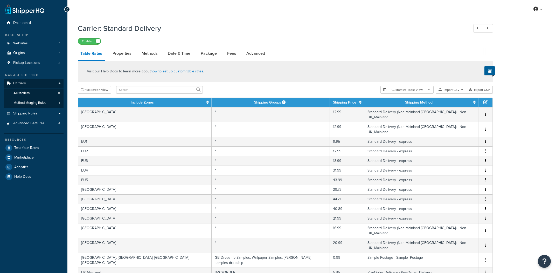
select select "25"
click at [265, 52] on link "Advanced" at bounding box center [256, 53] width 24 height 12
select select "false"
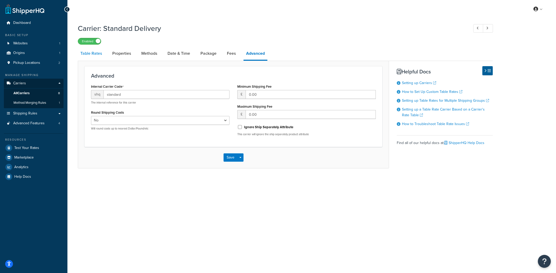
click at [101, 55] on link "Table Rates" at bounding box center [91, 53] width 27 height 12
select select "25"
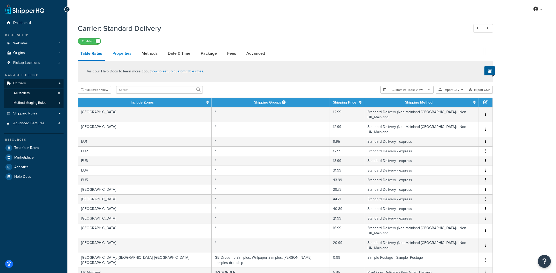
click at [128, 55] on link "Properties" at bounding box center [122, 53] width 24 height 12
select select "HIGHEST"
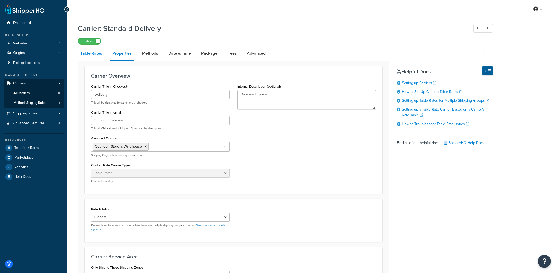
click at [101, 57] on link "Table Rates" at bounding box center [91, 53] width 27 height 12
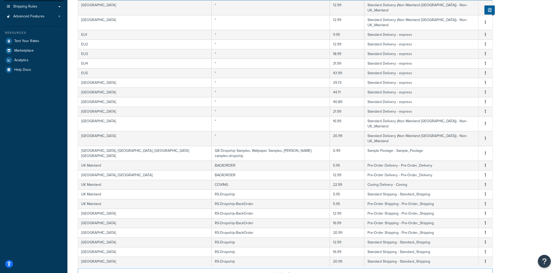
scroll to position [109, 0]
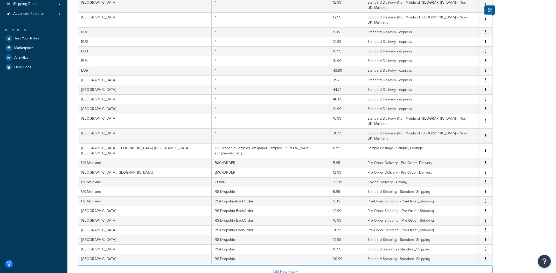
select select "1000"
click option "1000 rows" at bounding box center [0, 0] width 0 height 0
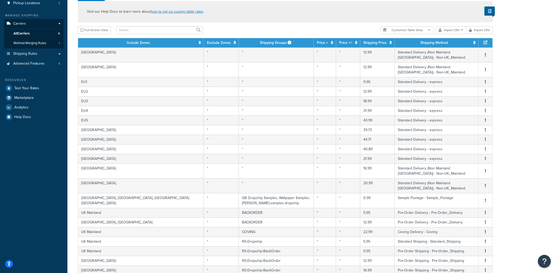
scroll to position [0, 0]
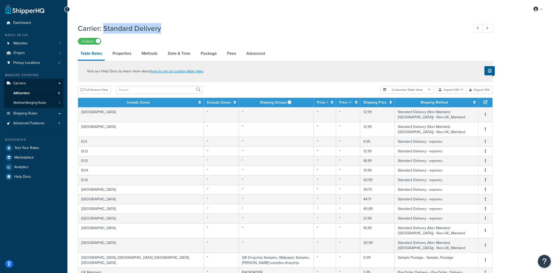
drag, startPoint x: 105, startPoint y: 32, endPoint x: 193, endPoint y: 30, distance: 88.1
click at [193, 27] on h1 "Carrier: Standard Delivery" at bounding box center [271, 28] width 386 height 10
copy h1 "Standard Delivery"
click at [39, 96] on link "All Carriers 8" at bounding box center [34, 93] width 60 height 10
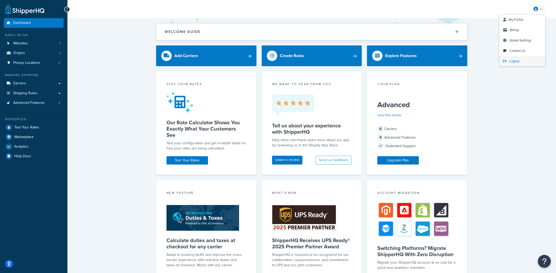
click at [516, 62] on span "Logout" at bounding box center [514, 61] width 10 height 5
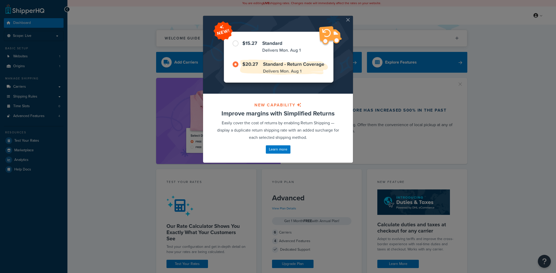
drag, startPoint x: 348, startPoint y: 21, endPoint x: 356, endPoint y: 20, distance: 8.3
click at [351, 17] on button "button" at bounding box center [351, 16] width 1 height 1
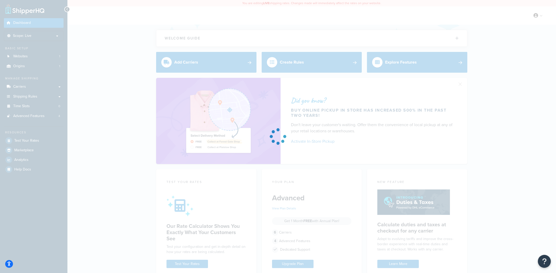
click at [536, 17] on div at bounding box center [278, 136] width 556 height 273
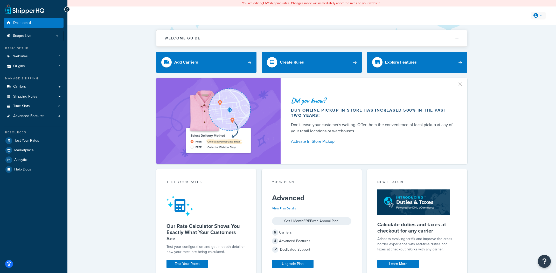
click at [538, 16] on link at bounding box center [538, 16] width 15 height 8
click at [536, 23] on div "My Profile Billing Global Settings Contact Us Logout" at bounding box center [311, 15] width 488 height 18
click at [538, 18] on link at bounding box center [538, 16] width 15 height 8
click at [524, 45] on span "Global Settings" at bounding box center [520, 46] width 22 height 5
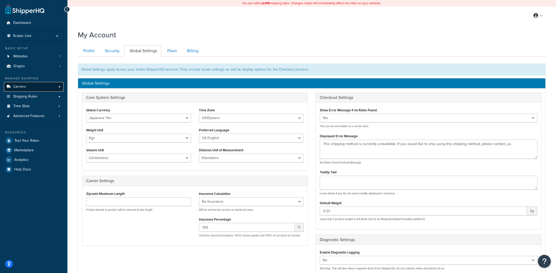
click at [12, 88] on link "Carriers" at bounding box center [34, 87] width 60 height 10
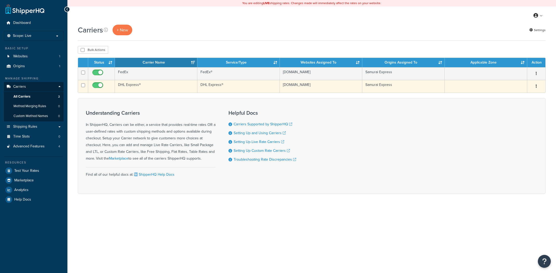
click at [157, 91] on td "DHL Express®" at bounding box center [156, 86] width 82 height 13
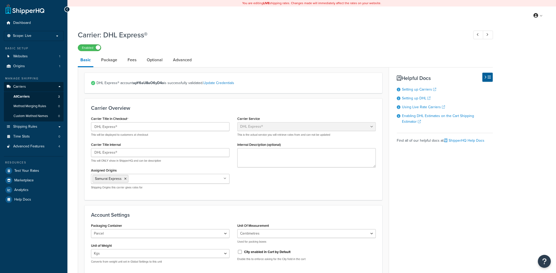
select select "dhl"
select select "kg"
select select "CM"
click at [181, 61] on link "Advanced" at bounding box center [182, 60] width 24 height 12
select select "false"
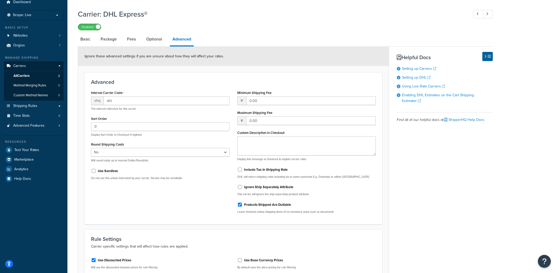
scroll to position [20, 0]
click at [162, 44] on link "Optional" at bounding box center [154, 39] width 21 height 12
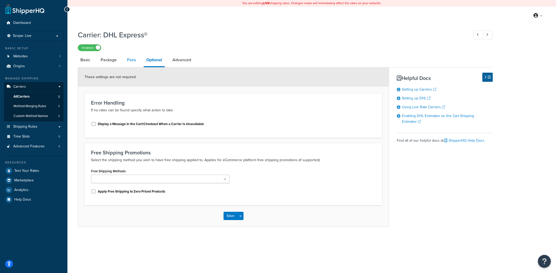
click at [136, 62] on link "Fees" at bounding box center [131, 60] width 14 height 12
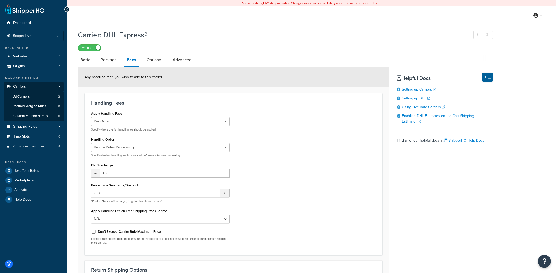
click at [111, 62] on link "Package" at bounding box center [108, 60] width 21 height 12
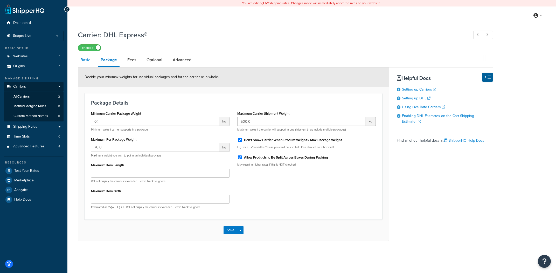
click at [90, 65] on link "Basic" at bounding box center [85, 60] width 15 height 12
select select "dhl"
select select "kg"
select select "CM"
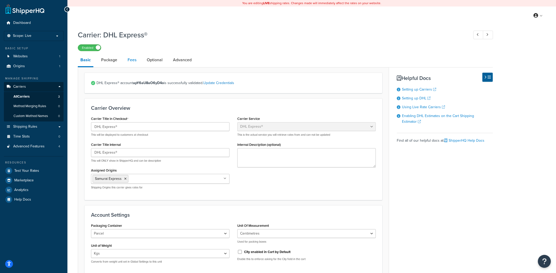
click at [133, 63] on link "Fees" at bounding box center [132, 60] width 14 height 12
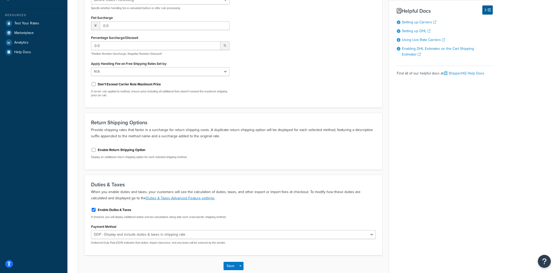
scroll to position [177, 0]
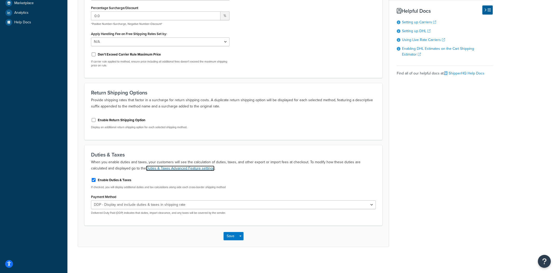
click at [175, 169] on link "Duties & Taxes Advanced Feature settings" at bounding box center [180, 167] width 68 height 5
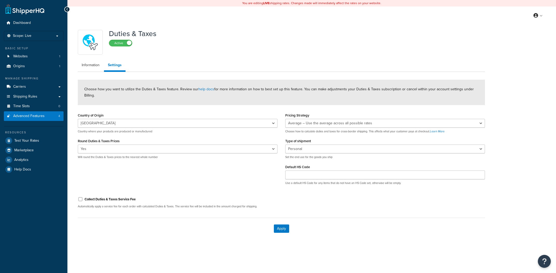
select select "JP"
select select "AVERAGE"
click at [203, 176] on div "Country of Origin [GEOGRAPHIC_DATA] [GEOGRAPHIC_DATA] [GEOGRAPHIC_DATA] [GEOGRA…" at bounding box center [281, 149] width 415 height 77
click at [24, 57] on span "Websites" at bounding box center [20, 56] width 15 height 4
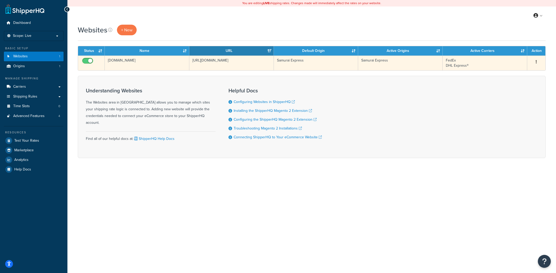
click at [217, 61] on td "[URL][DOMAIN_NAME]" at bounding box center [231, 62] width 84 height 15
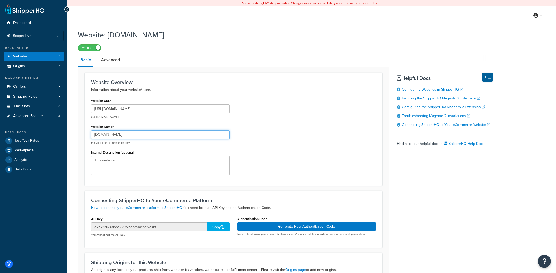
click at [128, 136] on input "onaholestore.com" at bounding box center [160, 134] width 138 height 9
click at [161, 138] on input "onaholestore.com" at bounding box center [160, 134] width 138 height 9
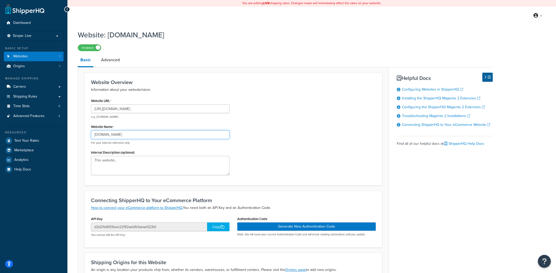
click at [161, 138] on input "onaholestore.com" at bounding box center [160, 134] width 138 height 9
click at [109, 131] on input "onaholestore.com" at bounding box center [160, 134] width 138 height 9
click at [44, 142] on link "Test Your Rates" at bounding box center [34, 140] width 60 height 9
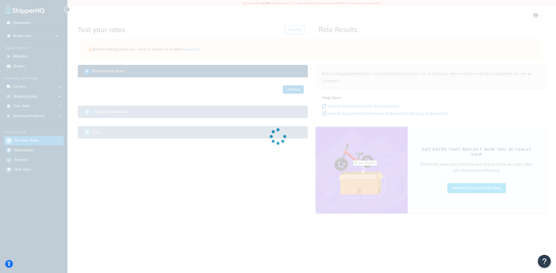
select select "TX"
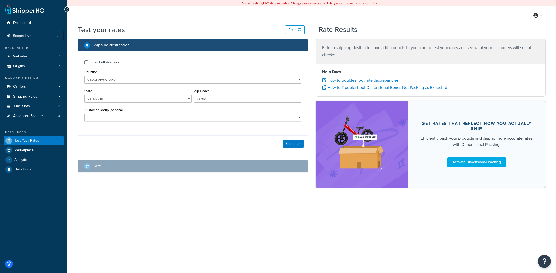
click at [101, 62] on div "Enter Full Address" at bounding box center [104, 62] width 30 height 7
click at [88, 62] on input "Enter Full Address" at bounding box center [86, 62] width 4 height 4
checkbox input "true"
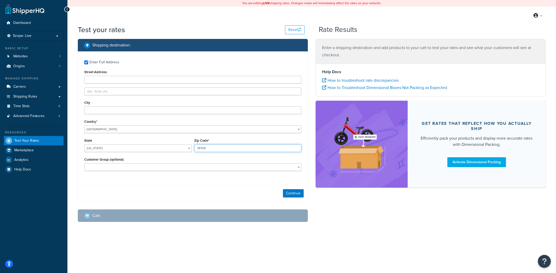
click at [220, 145] on input "78759" at bounding box center [247, 148] width 107 height 8
paste input "90210"
type input "90210"
click at [84, 144] on select "Alabama Alaska American Samoa Arizona Arkansas Armed Forces Americas Armed Forc…" at bounding box center [137, 148] width 107 height 8
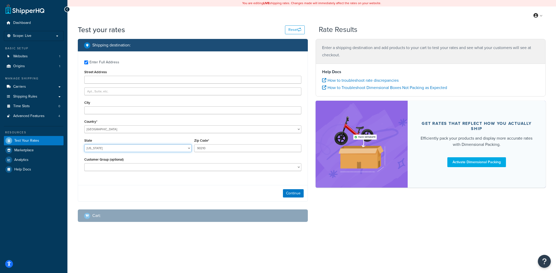
select select "CA"
click at [142, 110] on input "City" at bounding box center [192, 110] width 217 height 8
paste input "Cupertino"
type input "Cupertino"
click at [287, 195] on button "Continue" at bounding box center [293, 193] width 21 height 8
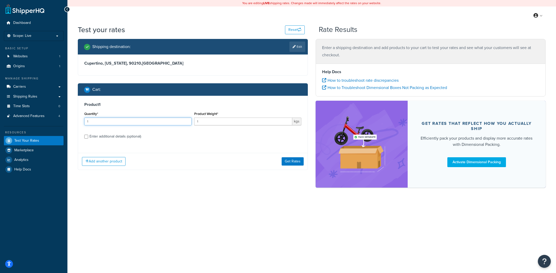
click at [142, 121] on input "1" at bounding box center [137, 121] width 107 height 8
type input "0.9"
click at [112, 144] on div "Product 1 Quantity* 1 Product Weight* 0.9 kgs Enter additional details (optiona…" at bounding box center [192, 122] width 229 height 53
click at [117, 137] on div "Enter additional details (optional)" at bounding box center [115, 136] width 52 height 7
click at [88, 137] on input "Enter additional details (optional)" at bounding box center [86, 137] width 4 height 4
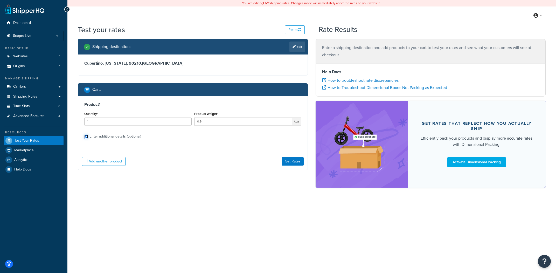
checkbox input "true"
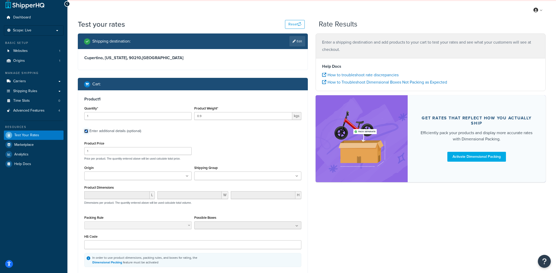
scroll to position [6, 0]
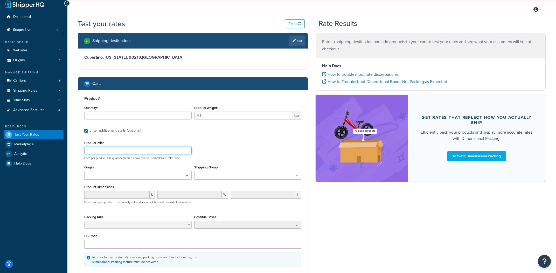
click at [129, 150] on input "1" at bounding box center [137, 150] width 107 height 8
paste input "2870"
type input "12870"
click at [261, 155] on div "Product Price 12870 Price per product. The quantity entered above will be used …" at bounding box center [193, 149] width 220 height 20
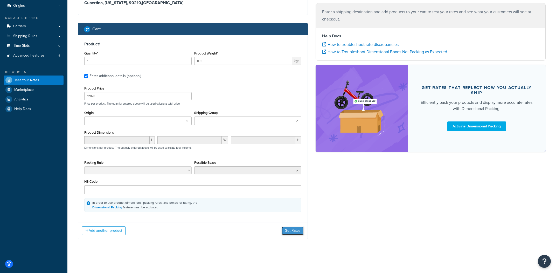
click at [300, 231] on button "Get Rates" at bounding box center [292, 230] width 22 height 8
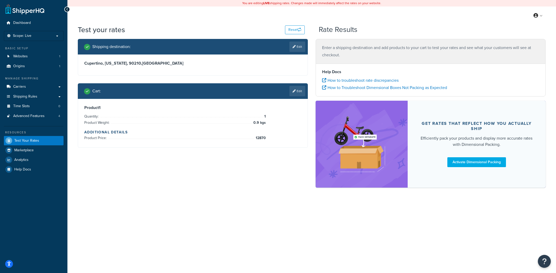
scroll to position [0, 0]
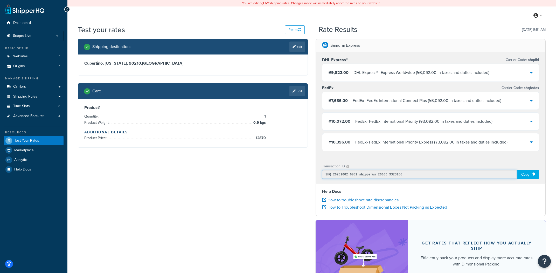
click at [380, 177] on input "SHQ_20251002_0951_shipperws_20638_9323186" at bounding box center [419, 174] width 195 height 9
click at [385, 174] on input "SHQ_20251002_0951_shipperws_20638_9323186" at bounding box center [419, 174] width 195 height 9
drag, startPoint x: 324, startPoint y: 103, endPoint x: 471, endPoint y: 73, distance: 149.7
click at [506, 104] on div "¥7,636.00 FedEx - FedEx International Connect Plus ( ¥3,092.00 in taxes and dut…" at bounding box center [430, 101] width 216 height 18
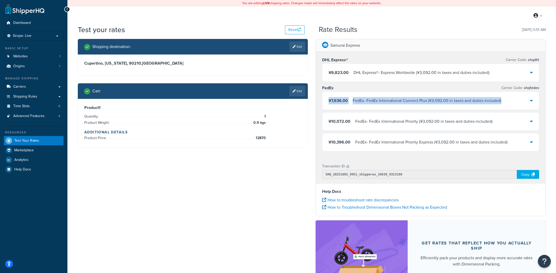
copy div "¥7,636.00 FedEx - FedEx International Connect Plus ( ¥3,092.00 in taxes and dut…"
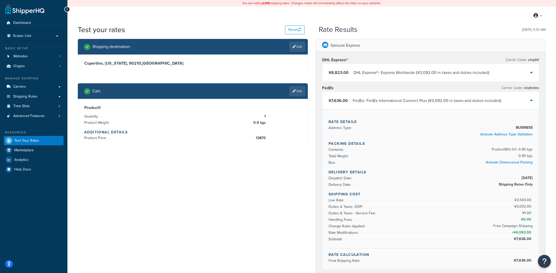
click at [383, 9] on div "My Profile Billing Global Settings Contact Us Logout" at bounding box center [311, 15] width 488 height 18
click at [414, 103] on div "FedEx - FedEx International Connect Plus ( ¥3,092.00 in taxes and duties includ…" at bounding box center [426, 100] width 149 height 7
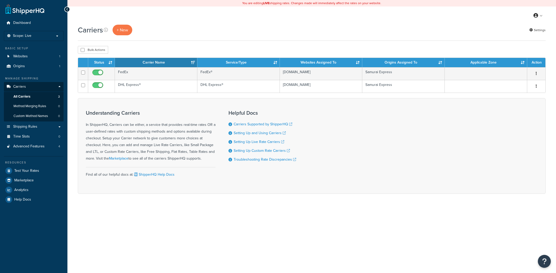
click at [159, 86] on td "DHL Express®" at bounding box center [156, 86] width 82 height 13
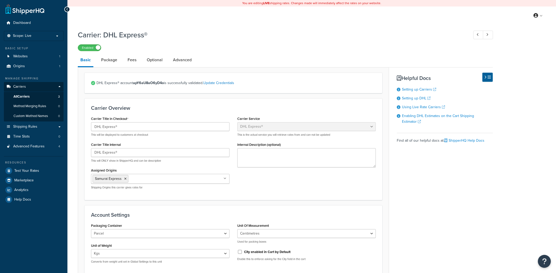
select select "dhl"
select select "kg"
select select "CM"
click at [137, 54] on link "Fees" at bounding box center [132, 60] width 14 height 12
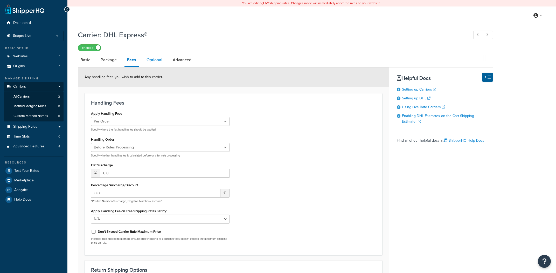
click at [150, 55] on link "Optional" at bounding box center [154, 60] width 21 height 12
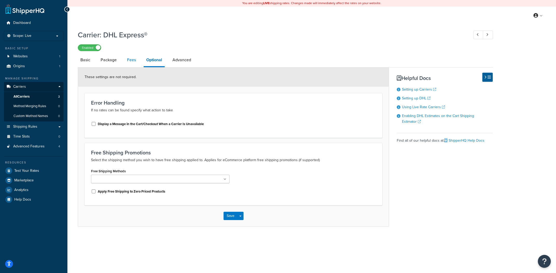
click at [137, 60] on link "Fees" at bounding box center [131, 60] width 14 height 12
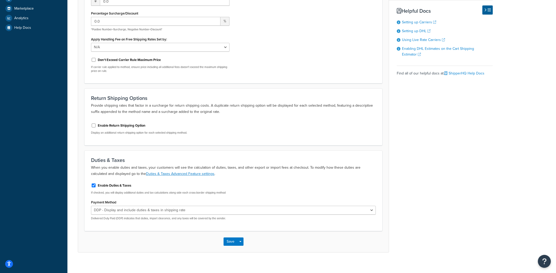
scroll to position [177, 0]
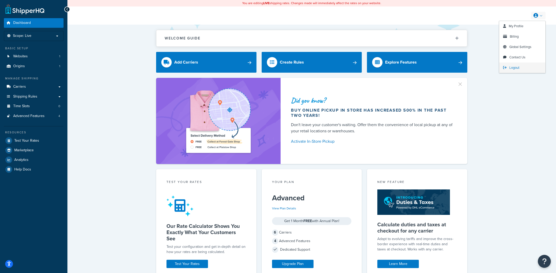
click at [516, 68] on span "Logout" at bounding box center [514, 67] width 10 height 5
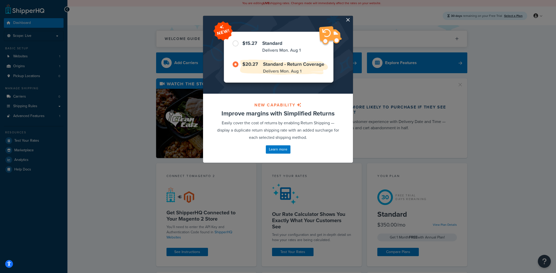
click at [299, 36] on img at bounding box center [278, 56] width 130 height 70
click at [349, 23] on div at bounding box center [278, 55] width 150 height 78
click at [351, 17] on button "button" at bounding box center [351, 16] width 1 height 1
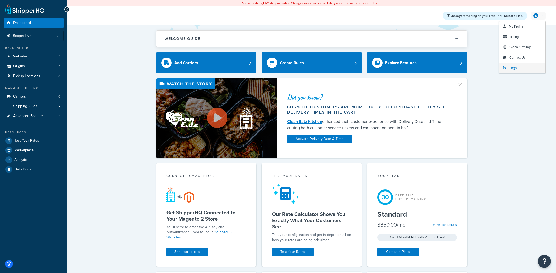
click at [517, 67] on span "Logout" at bounding box center [514, 67] width 10 height 5
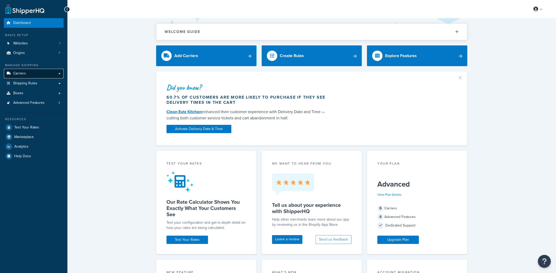
click at [38, 73] on link "Carriers" at bounding box center [34, 74] width 60 height 10
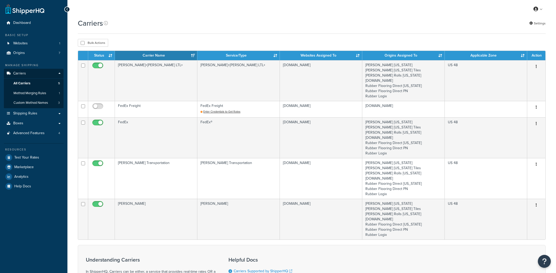
scroll to position [2, 0]
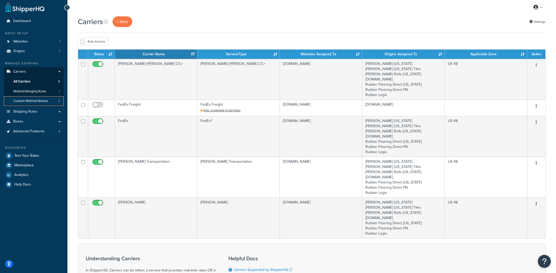
click at [46, 104] on link "Custom Method Names 3" at bounding box center [34, 101] width 60 height 10
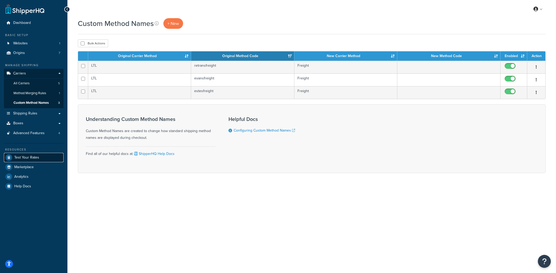
click at [31, 156] on span "Test Your Rates" at bounding box center [26, 157] width 25 height 4
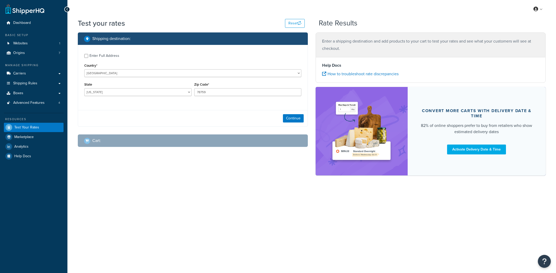
select select "[GEOGRAPHIC_DATA]"
click at [277, 117] on div "Continue" at bounding box center [192, 118] width 229 height 16
click at [292, 118] on button "Continue" at bounding box center [293, 118] width 21 height 8
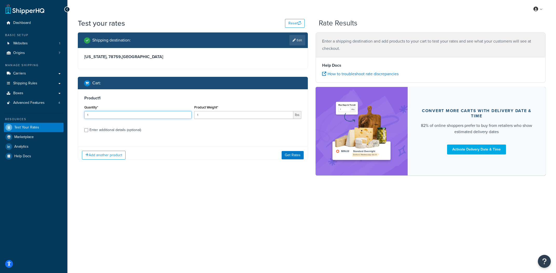
click at [154, 118] on input "1" at bounding box center [137, 115] width 107 height 8
type input "155"
click at [287, 153] on button "Get Rates" at bounding box center [292, 155] width 22 height 8
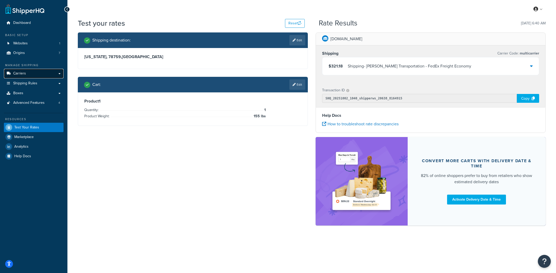
click at [47, 75] on link "Carriers" at bounding box center [34, 74] width 60 height 10
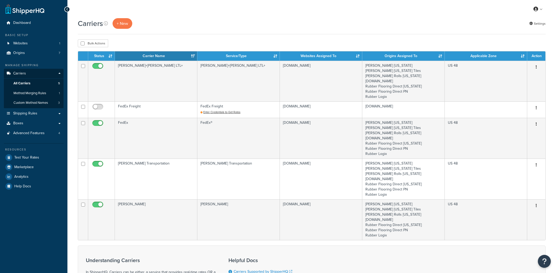
click at [540, 27] on div "Carriers + New Settings" at bounding box center [312, 23] width 468 height 11
click at [541, 25] on link "Settings" at bounding box center [537, 23] width 16 height 7
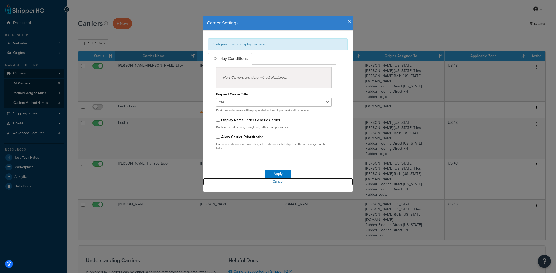
click at [277, 183] on link "Cancel" at bounding box center [278, 181] width 150 height 7
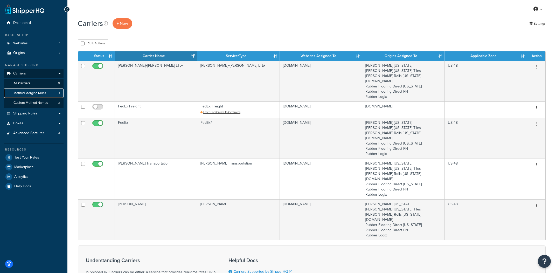
click at [49, 95] on link "Method Merging Rules 1" at bounding box center [34, 93] width 60 height 10
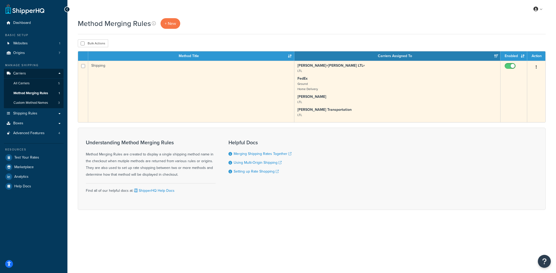
click at [329, 104] on p "[PERSON_NAME] LTL" at bounding box center [397, 99] width 200 height 10
click at [306, 111] on strong "[PERSON_NAME] Transportation" at bounding box center [324, 109] width 54 height 5
click at [539, 69] on button "button" at bounding box center [535, 67] width 7 height 8
click at [528, 80] on link "Edit" at bounding box center [515, 77] width 41 height 11
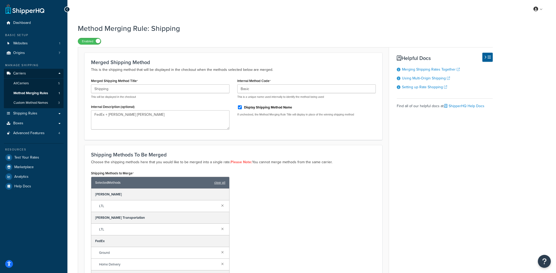
click at [271, 119] on div "Internal Method Code Basic This is a unique name used internally to identify th…" at bounding box center [306, 98] width 146 height 43
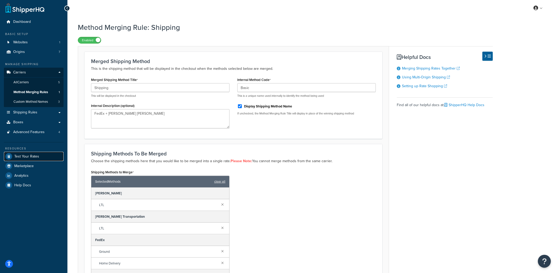
click at [29, 158] on span "Test Your Rates" at bounding box center [26, 156] width 25 height 4
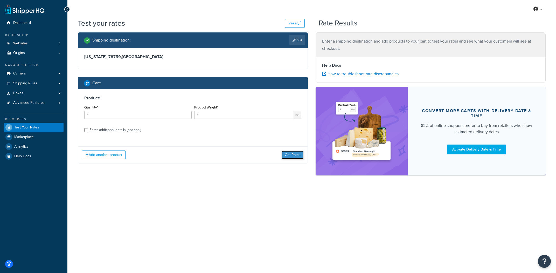
click at [295, 155] on button "Get Rates" at bounding box center [292, 155] width 22 height 8
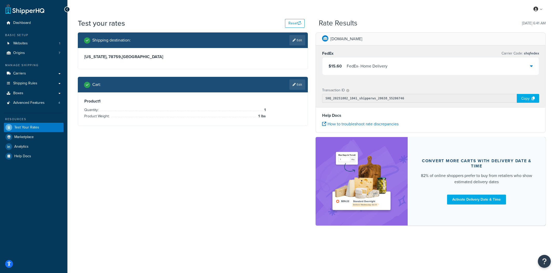
click at [325, 80] on div "FedEx Carrier Code: shqfedex $15.60 FedEx - Home Delivery" at bounding box center [430, 63] width 229 height 37
drag, startPoint x: 288, startPoint y: 89, endPoint x: 302, endPoint y: 85, distance: 14.4
click at [288, 89] on div "Cart : Edit" at bounding box center [194, 84] width 221 height 10
click at [302, 85] on link "Edit" at bounding box center [297, 84] width 16 height 10
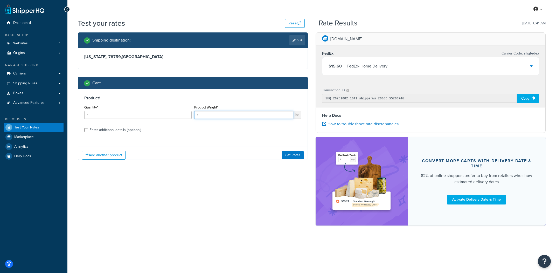
click at [241, 118] on input "1" at bounding box center [243, 115] width 99 height 8
type input "155"
drag, startPoint x: 292, startPoint y: 153, endPoint x: 123, endPoint y: 122, distance: 172.1
click at [292, 153] on button "Get Rates" at bounding box center [292, 155] width 22 height 8
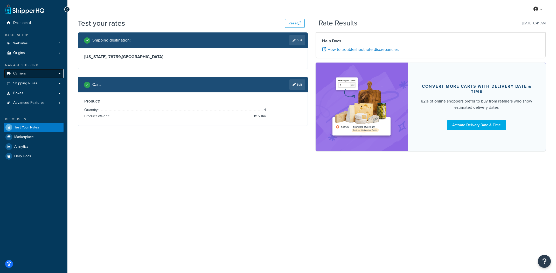
click at [20, 77] on link "Carriers" at bounding box center [34, 74] width 60 height 10
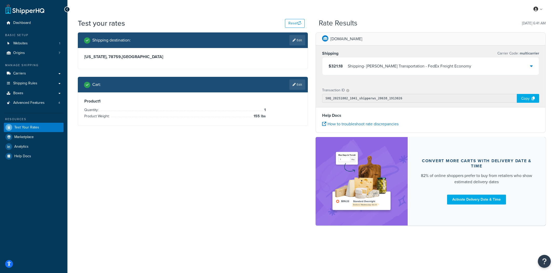
click at [438, 71] on div "$321.18 Shipping - Evans Transportation - FedEx Freight Economy" at bounding box center [430, 66] width 216 height 18
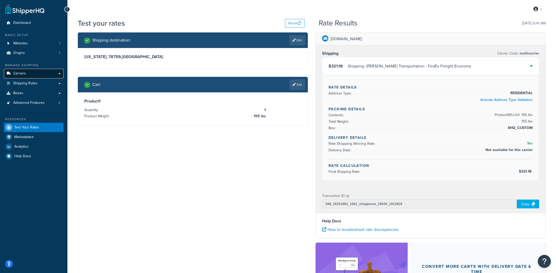
click at [25, 74] on span "Carriers" at bounding box center [19, 73] width 13 height 4
click at [52, 75] on link "Carriers" at bounding box center [34, 74] width 60 height 10
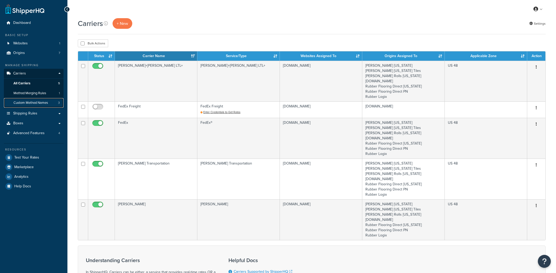
click at [41, 99] on link "Custom Method Names 3" at bounding box center [34, 103] width 60 height 10
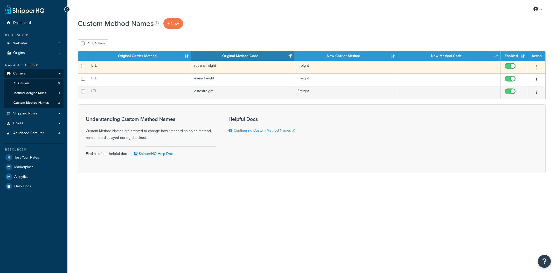
click at [236, 67] on td "retransfreight" at bounding box center [242, 67] width 103 height 13
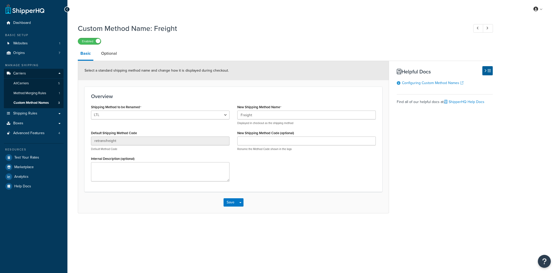
select select "702416"
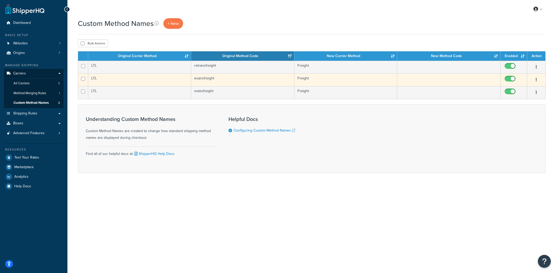
click at [161, 80] on td "LTL" at bounding box center [139, 79] width 103 height 13
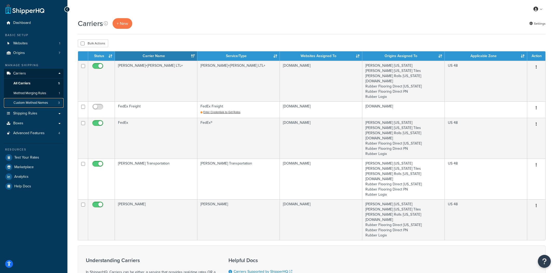
click at [30, 104] on span "Custom Method Names" at bounding box center [30, 103] width 34 height 4
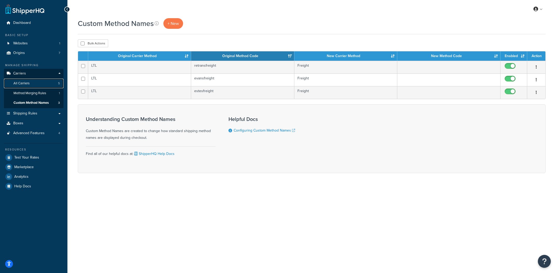
click at [40, 84] on link "All Carriers 5" at bounding box center [34, 84] width 60 height 10
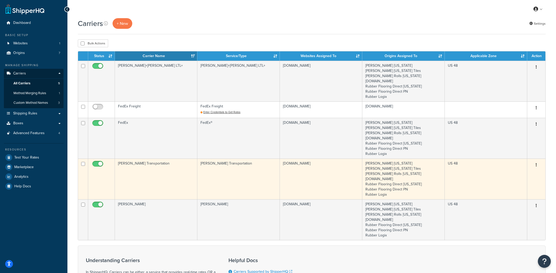
click at [152, 185] on td "[PERSON_NAME] Transportation" at bounding box center [156, 178] width 82 height 41
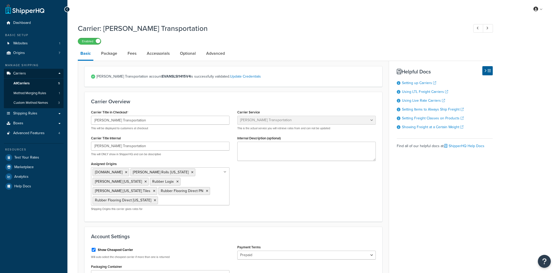
select select "evansFreight"
select select "PLT"
click at [45, 151] on div "Resources" at bounding box center [34, 149] width 60 height 4
click at [44, 152] on div "Resources Test Your Rates Marketplace Analytics Help Docs" at bounding box center [34, 167] width 60 height 48
click at [44, 154] on link "Test Your Rates" at bounding box center [34, 157] width 60 height 9
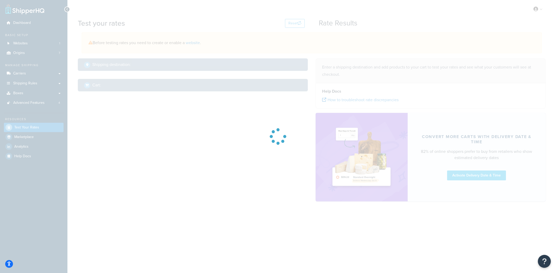
select select "TX"
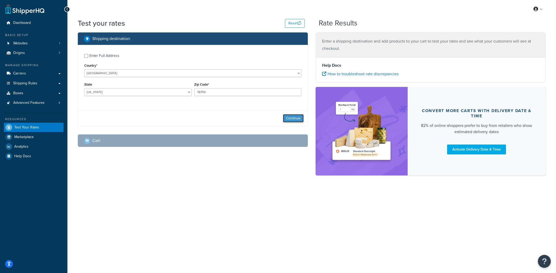
click at [297, 117] on button "Continue" at bounding box center [293, 118] width 21 height 8
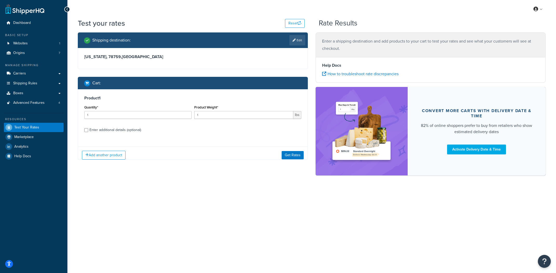
click at [230, 121] on div "Product Weight* 1 lbs" at bounding box center [248, 113] width 110 height 19
click at [235, 116] on input "1" at bounding box center [243, 115] width 99 height 8
type input "155"
click at [301, 152] on button "Get Rates" at bounding box center [292, 155] width 22 height 8
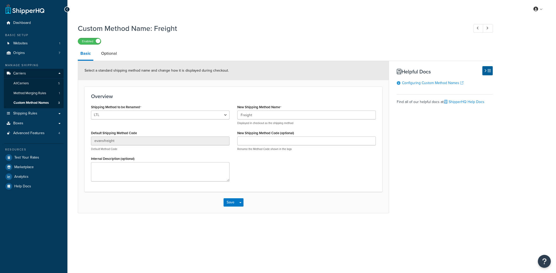
select select "709090"
click at [91, 110] on select "LTL LTL Cross Country Freight Solutions XPO Logistics Central Transport Interna…" at bounding box center [160, 114] width 138 height 9
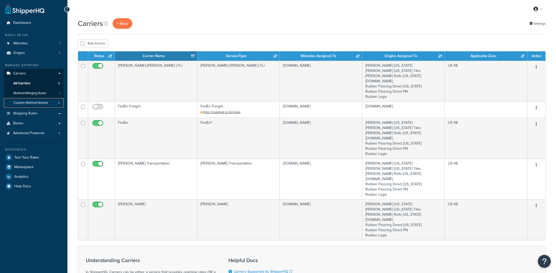
click at [37, 100] on link "Custom Method Names 3" at bounding box center [34, 103] width 60 height 10
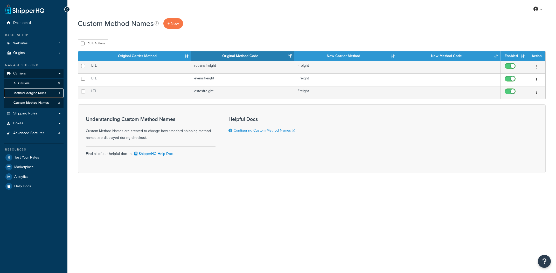
click at [43, 95] on span "Method Merging Rules" at bounding box center [29, 93] width 33 height 4
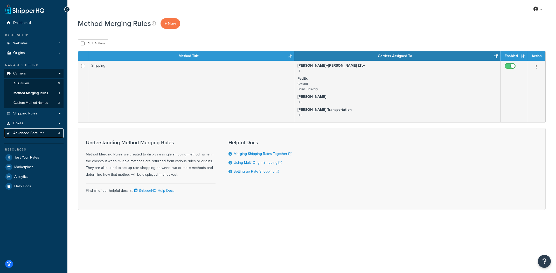
click at [55, 129] on link "Advanced Features 4" at bounding box center [34, 133] width 60 height 10
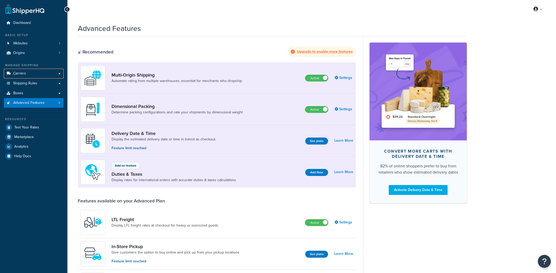
click at [45, 70] on link "Carriers" at bounding box center [34, 74] width 60 height 10
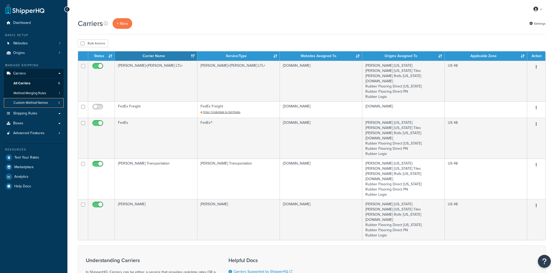
click at [35, 98] on link "Custom Method Names 3" at bounding box center [34, 103] width 60 height 10
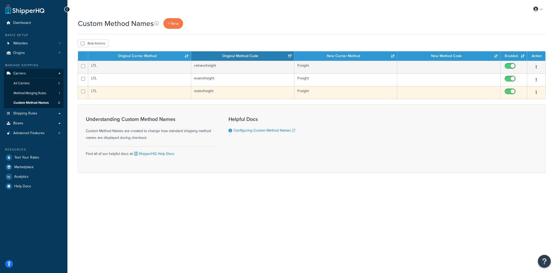
click at [169, 90] on td "LTL" at bounding box center [139, 92] width 103 height 13
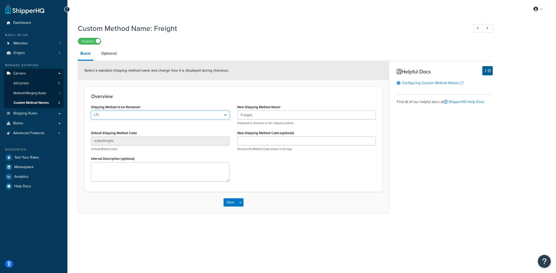
click at [91, 110] on select "LTL LTL Cross Country Freight Solutions XPO Logistics Central Transport Interna…" at bounding box center [160, 114] width 138 height 9
select select "714102"
click option "FedEx Freight Economy" at bounding box center [0, 0] width 0 height 0
type input "FXNL"
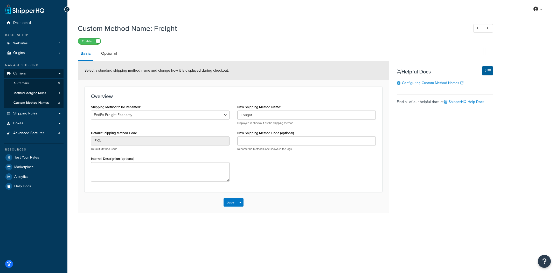
click at [243, 207] on div "Save Save Dropdown Save and Edit Save and Duplicate Save and Create New" at bounding box center [233, 202] width 310 height 21
click at [243, 204] on button "Save Dropdown" at bounding box center [240, 202] width 6 height 8
click at [248, 211] on button "Save and Edit" at bounding box center [248, 211] width 50 height 11
select select "709090"
click option "LTL" at bounding box center [0, 0] width 0 height 0
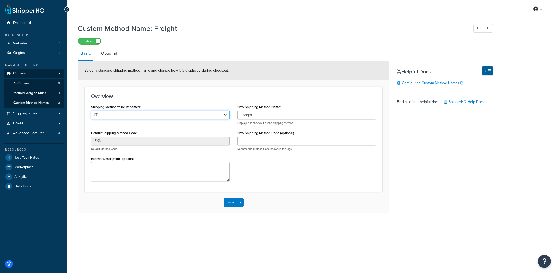
type input "evansfreight"
click at [231, 203] on button "Save" at bounding box center [230, 202] width 14 height 8
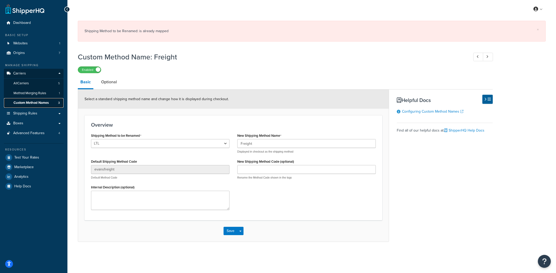
click at [43, 102] on span "Custom Method Names" at bounding box center [30, 103] width 35 height 4
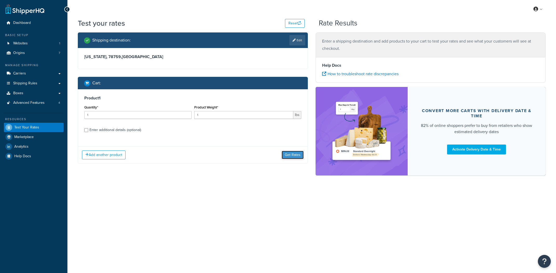
click at [295, 155] on button "Get Rates" at bounding box center [292, 155] width 22 height 8
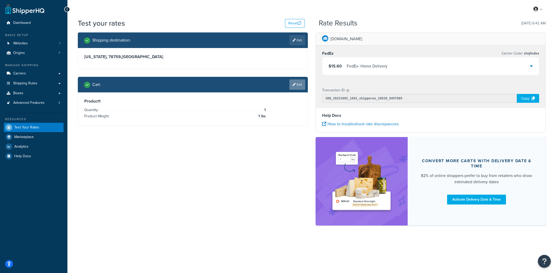
drag, startPoint x: 295, startPoint y: 91, endPoint x: 296, endPoint y: 89, distance: 3.1
click at [295, 91] on div "Cart : Edit" at bounding box center [193, 85] width 230 height 16
click at [298, 86] on link "Edit" at bounding box center [297, 84] width 16 height 10
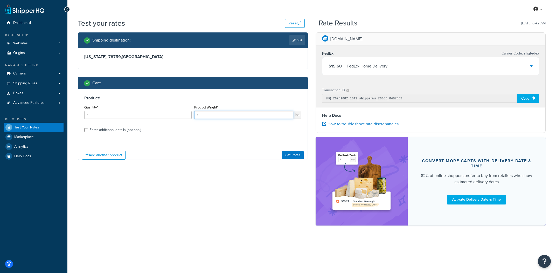
click at [235, 117] on input "1" at bounding box center [243, 115] width 99 height 8
type input "155"
click at [302, 158] on button "Get Rates" at bounding box center [292, 155] width 22 height 8
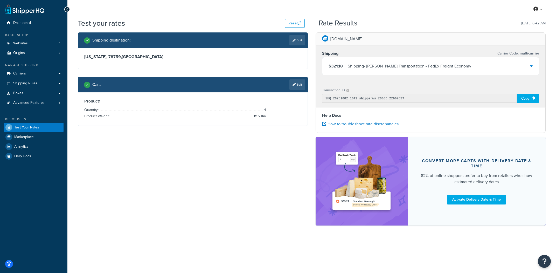
click at [411, 70] on div "$321.18 Shipping - Evans Transportation - FedEx Freight Economy" at bounding box center [430, 66] width 216 height 18
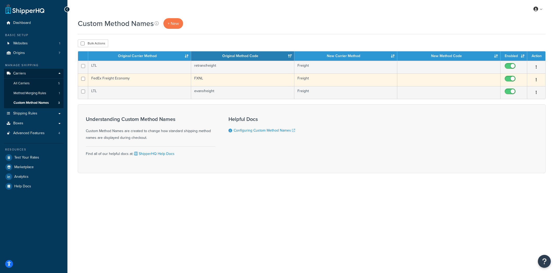
click at [269, 81] on td "FXNL" at bounding box center [242, 79] width 103 height 13
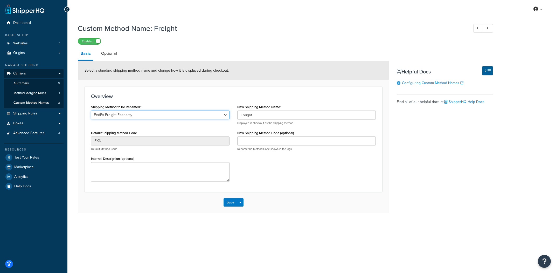
click option "FedEx Freight Economy" at bounding box center [0, 0] width 0 height 0
select select "709090"
click option "LTL" at bounding box center [0, 0] width 0 height 0
type input "evansfreight"
click at [233, 206] on button "Save" at bounding box center [230, 202] width 14 height 8
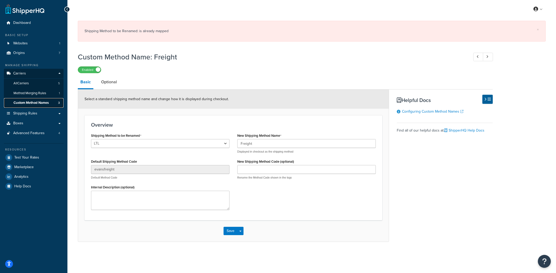
click at [46, 103] on span "Custom Method Names" at bounding box center [30, 103] width 35 height 4
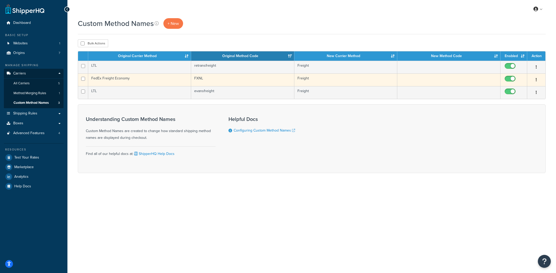
click at [535, 78] on button "button" at bounding box center [535, 80] width 7 height 8
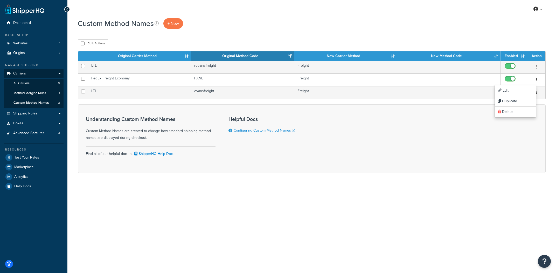
click at [429, 130] on div "Understanding Custom Method Names Custom Method Names are created to change how…" at bounding box center [312, 138] width 468 height 69
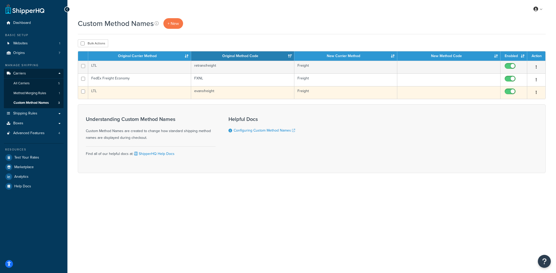
click at [536, 91] on button "button" at bounding box center [535, 92] width 7 height 8
click at [523, 112] on link "Duplicate" at bounding box center [515, 114] width 41 height 11
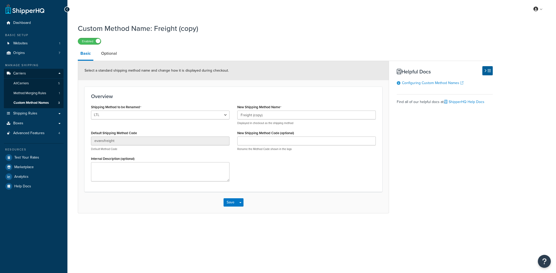
select select "709090"
drag, startPoint x: 253, startPoint y: 117, endPoint x: 279, endPoint y: 121, distance: 26.2
click at [279, 119] on input "Freight (copy)" at bounding box center [306, 114] width 138 height 9
type input "Freight"
click at [233, 201] on button "Save" at bounding box center [230, 202] width 14 height 8
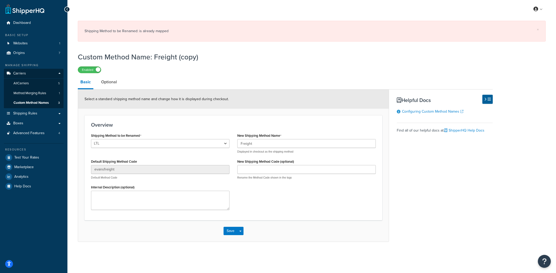
click at [282, 148] on div "Freight Displayed in checkout as the shipping method" at bounding box center [306, 146] width 138 height 15
click at [284, 145] on input "Freight" at bounding box center [306, 143] width 138 height 9
click at [49, 100] on link "Custom Method Names 3" at bounding box center [34, 103] width 60 height 10
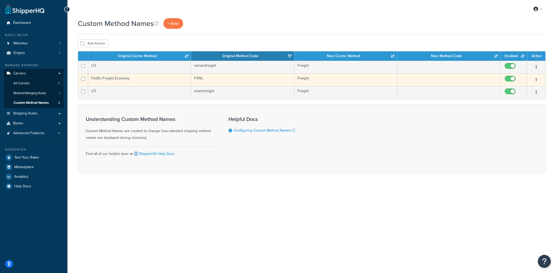
click at [537, 80] on button "button" at bounding box center [535, 80] width 7 height 8
click at [337, 81] on td "Freight" at bounding box center [345, 79] width 103 height 13
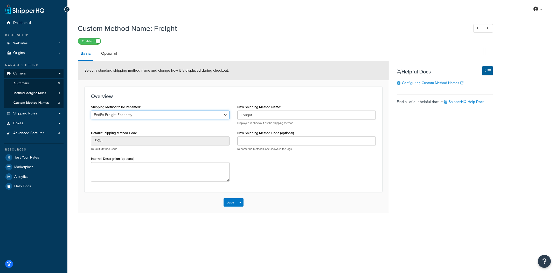
select select "705324"
click option "LTL" at bounding box center [0, 0] width 0 height 0
type input "estesfreight"
click at [231, 203] on button "Save" at bounding box center [230, 202] width 14 height 8
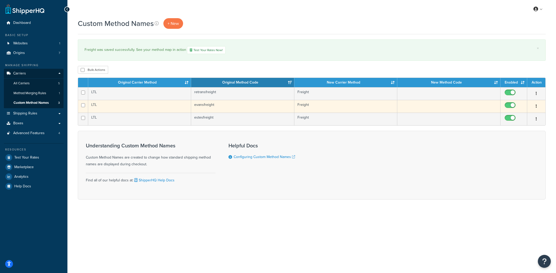
click at [238, 107] on td "evansfreight" at bounding box center [242, 106] width 103 height 13
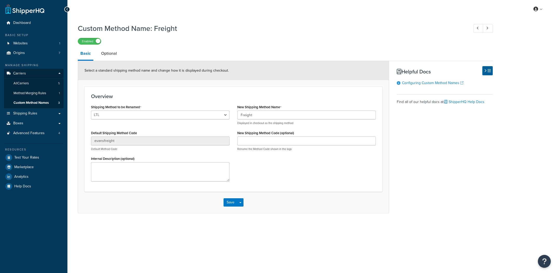
select select "709090"
click at [199, 108] on div "Shipping Method to be Renamed LTL LTL Cross Country Freight Solutions XPO Logis…" at bounding box center [160, 114] width 138 height 22
click at [91, 110] on select "LTL LTL Cross Country Freight Solutions XPO Logistics Central Transport Interna…" at bounding box center [160, 114] width 138 height 9
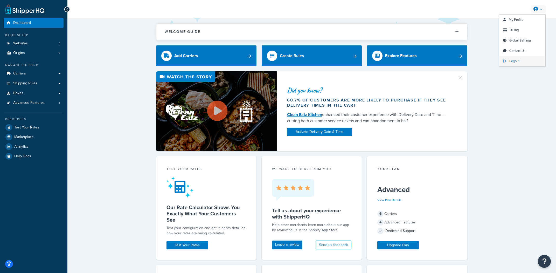
click at [511, 60] on span "Logout" at bounding box center [514, 61] width 10 height 5
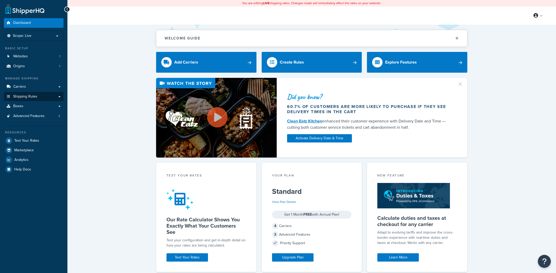
drag, startPoint x: 124, startPoint y: 97, endPoint x: 50, endPoint y: 92, distance: 74.0
click at [124, 97] on div "Did you know? 60.7% of customers are more likely to purchase if they see delive…" at bounding box center [312, 118] width 468 height 80
click at [66, 81] on div "Dashboard Scope: Live Basic Setup Websites 1 Origins 1 Manage Shipping Carriers…" at bounding box center [33, 206] width 67 height 412
click at [55, 91] on link "Carriers" at bounding box center [34, 87] width 60 height 10
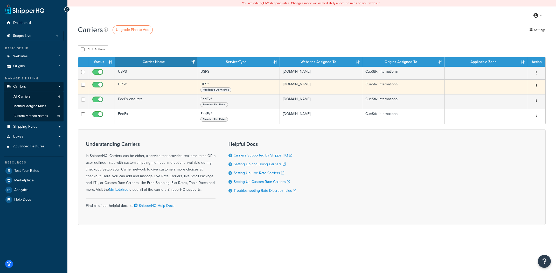
click at [160, 84] on td "UPS®" at bounding box center [156, 86] width 82 height 15
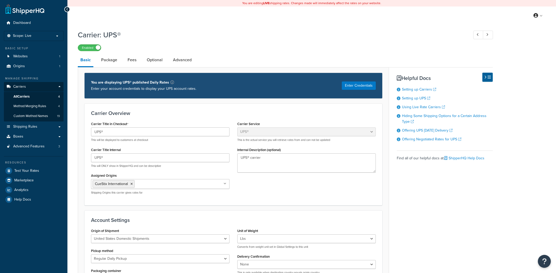
select select "ups"
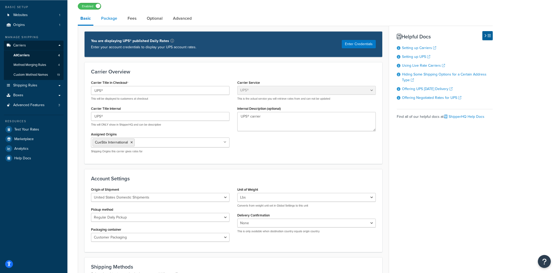
click at [117, 20] on link "Package" at bounding box center [108, 18] width 21 height 12
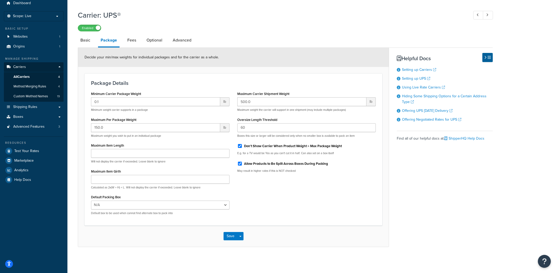
click at [130, 21] on div "Carrier: UPS® Enabled" at bounding box center [285, 20] width 415 height 24
click at [136, 42] on link "Fees" at bounding box center [132, 40] width 14 height 12
select select "AFTER"
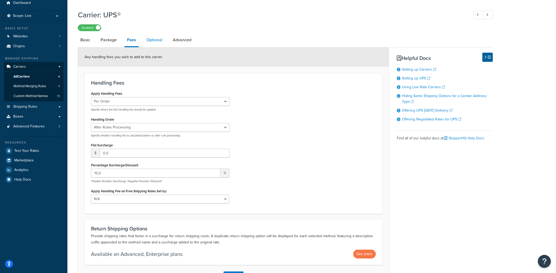
click at [148, 43] on link "Optional" at bounding box center [154, 40] width 21 height 12
select select "residential"
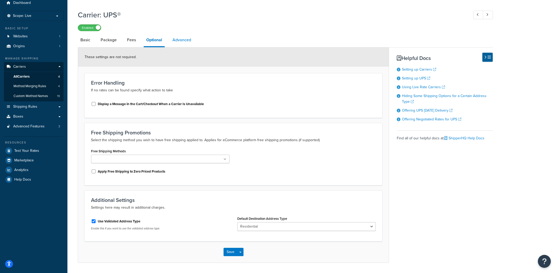
click at [184, 44] on link "Advanced" at bounding box center [182, 40] width 24 height 12
select select "false"
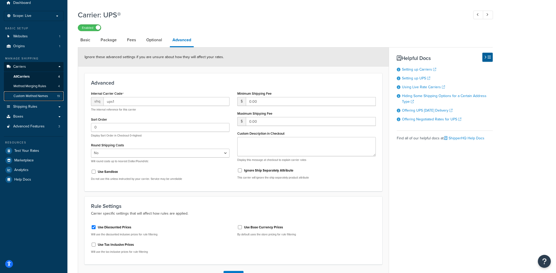
click at [45, 94] on span "Custom Method Names" at bounding box center [30, 96] width 34 height 4
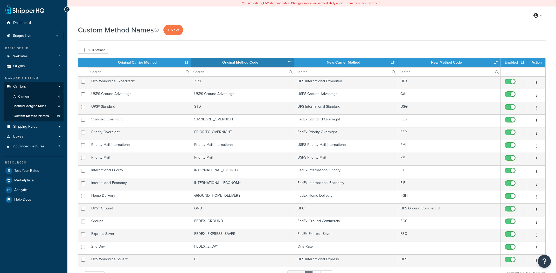
select select "15"
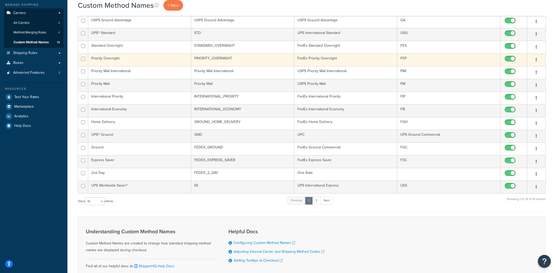
scroll to position [82, 0]
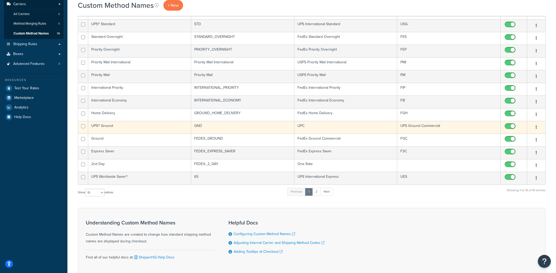
click at [131, 131] on td "UPS® Ground" at bounding box center [139, 127] width 103 height 13
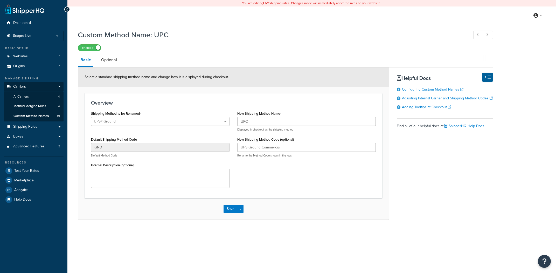
select select "695327"
click at [293, 110] on div "New Shipping Method Name UPC Displayed in checkout as the shipping method" at bounding box center [306, 121] width 138 height 22
click at [314, 184] on div "Shipping Method to be Renamed Ground Home Delivery Priority Overnight Standard …" at bounding box center [233, 151] width 292 height 82
drag, startPoint x: 235, startPoint y: 140, endPoint x: 305, endPoint y: 140, distance: 70.2
click at [305, 140] on div "New Shipping Method Name UPC Displayed in checkout as the shipping method New S…" at bounding box center [306, 136] width 146 height 52
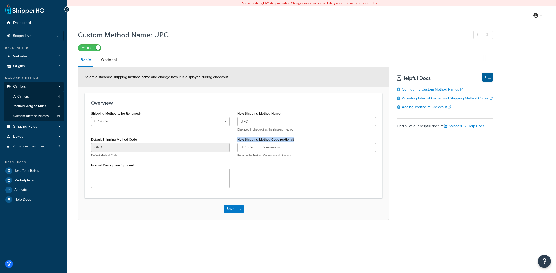
copy label "New Shipping Method Code (optional)"
click at [275, 148] on input "UPS Ground Commercial" at bounding box center [306, 147] width 138 height 9
click at [51, 172] on link "Test Your Rates" at bounding box center [34, 170] width 60 height 9
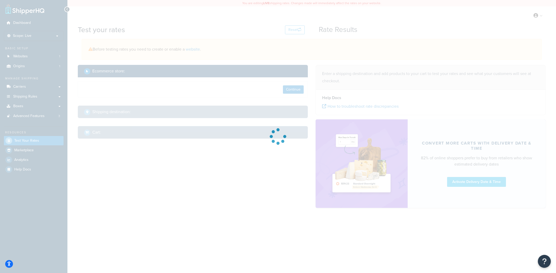
select select "[GEOGRAPHIC_DATA]"
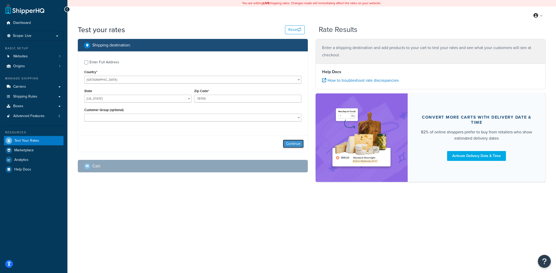
click at [298, 140] on button "Continue" at bounding box center [293, 143] width 21 height 8
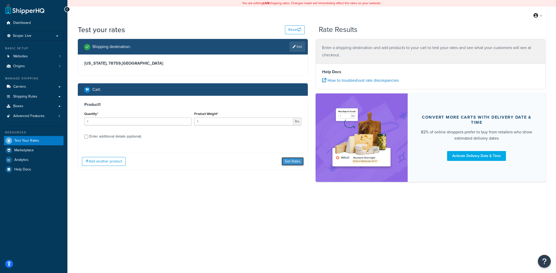
click at [301, 160] on button "Get Rates" at bounding box center [292, 161] width 22 height 8
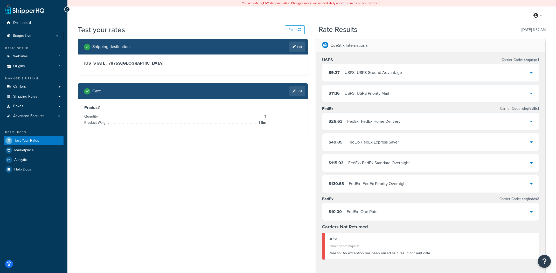
click at [293, 55] on div "[US_STATE], 78759 , [GEOGRAPHIC_DATA]" at bounding box center [192, 64] width 229 height 21
click at [296, 48] on link "Edit" at bounding box center [297, 46] width 16 height 10
select select "[GEOGRAPHIC_DATA]"
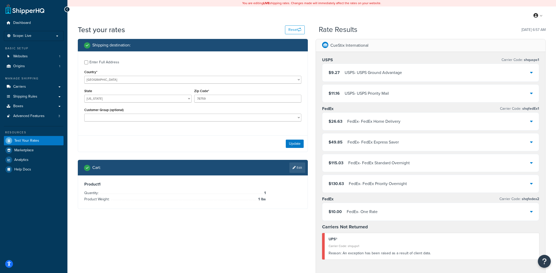
click at [146, 122] on div "Customer Group (optional) Logged In Not Logged in Retail Wholesale" at bounding box center [193, 115] width 220 height 19
select select "Wholesale"
click option "Wholesale" at bounding box center [0, 0] width 0 height 0
click at [294, 143] on button "Update" at bounding box center [295, 143] width 18 height 8
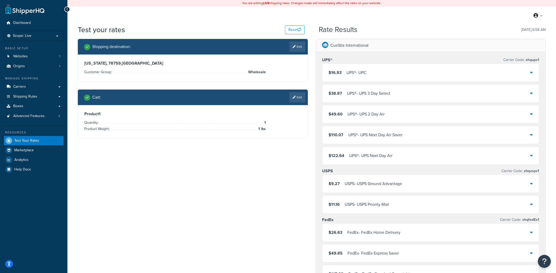
click at [380, 74] on div "$16.93 UPS® - UPC" at bounding box center [430, 73] width 216 height 18
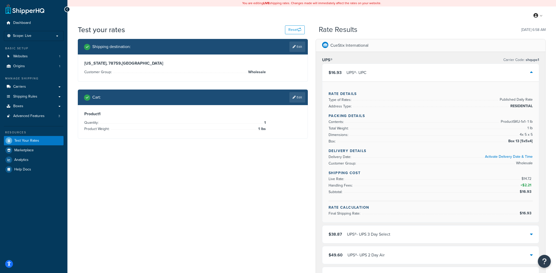
click at [380, 74] on div "$16.93 UPS® - UPC" at bounding box center [430, 73] width 216 height 18
